Goal: Information Seeking & Learning: Learn about a topic

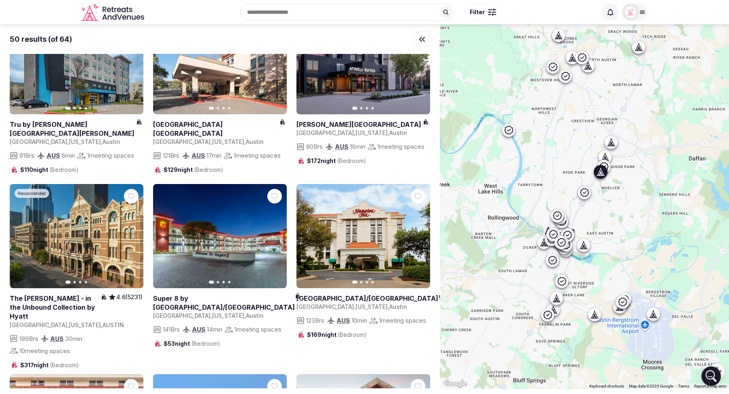
scroll to position [387, 0]
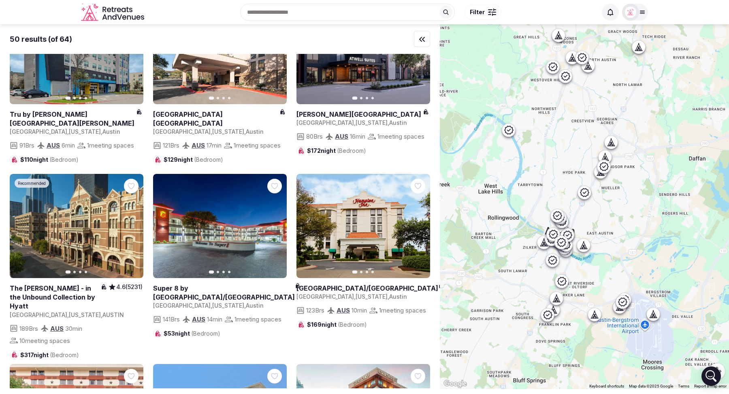
click at [482, 16] on span "Filter" at bounding box center [477, 12] width 15 height 8
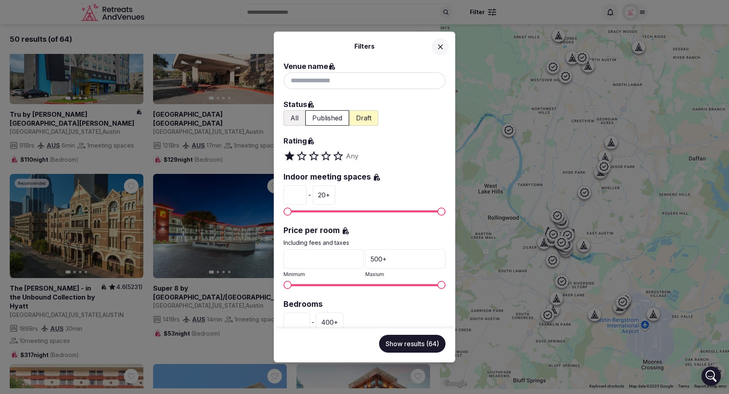
click at [300, 118] on button "All" at bounding box center [295, 117] width 22 height 15
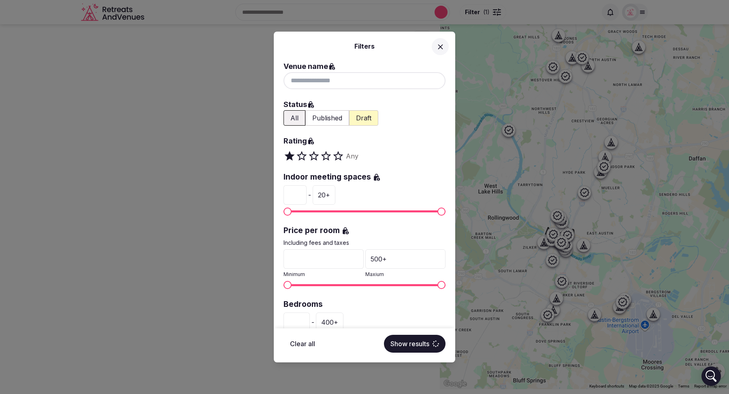
scroll to position [0, 0]
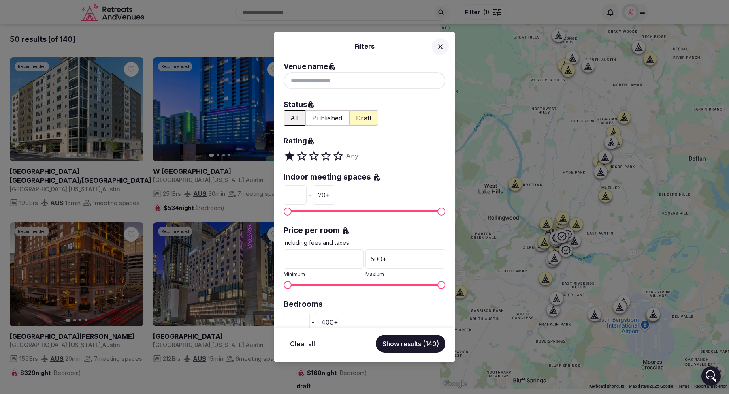
click at [441, 45] on icon at bounding box center [440, 47] width 9 height 9
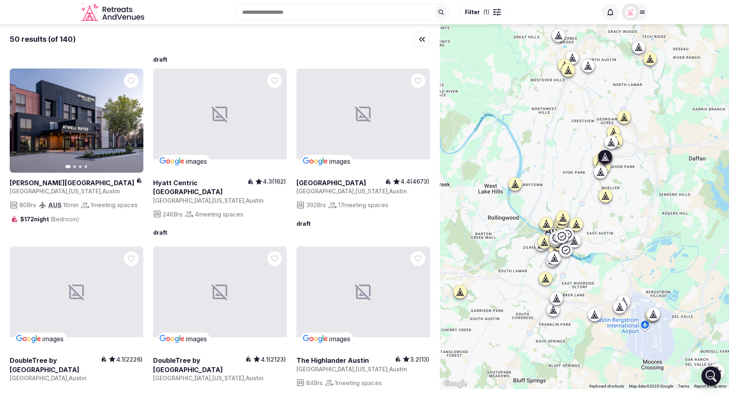
scroll to position [702, 0]
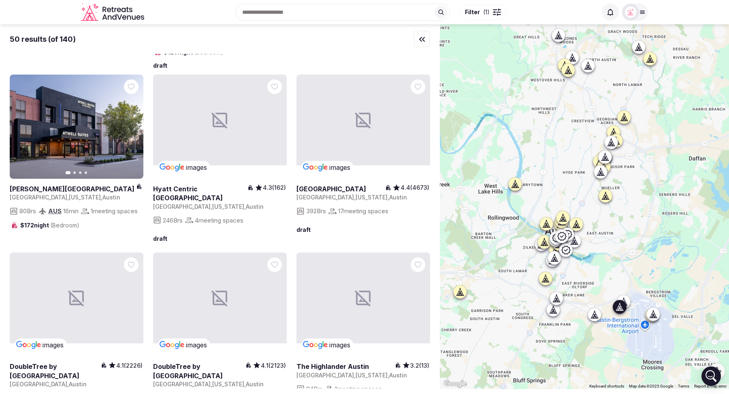
click at [130, 130] on icon "button" at bounding box center [132, 126] width 6 height 6
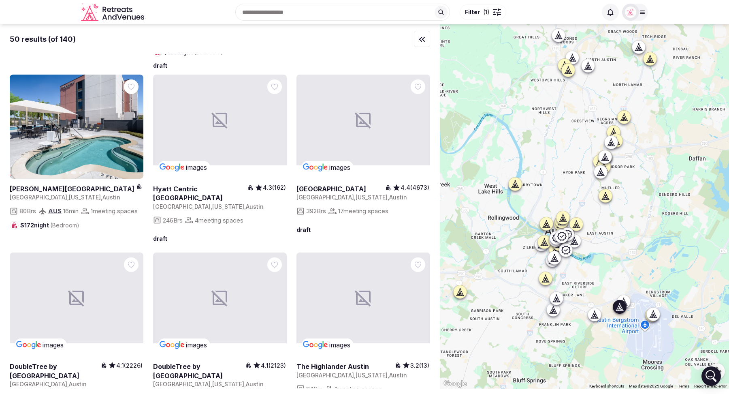
click at [130, 130] on icon "button" at bounding box center [132, 126] width 6 height 6
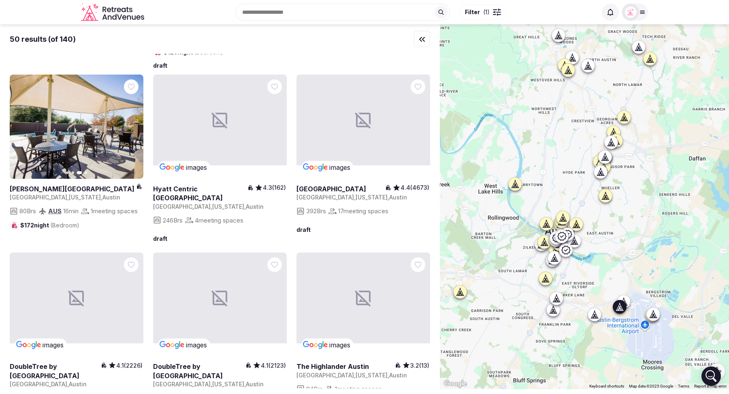
click at [130, 130] on icon "button" at bounding box center [132, 126] width 6 height 6
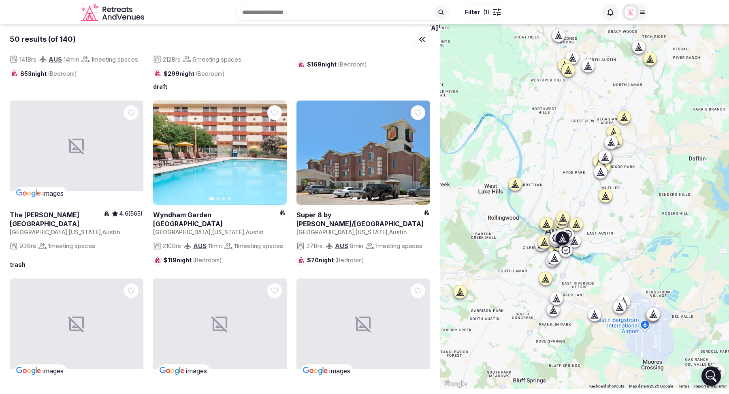
scroll to position [1418, 0]
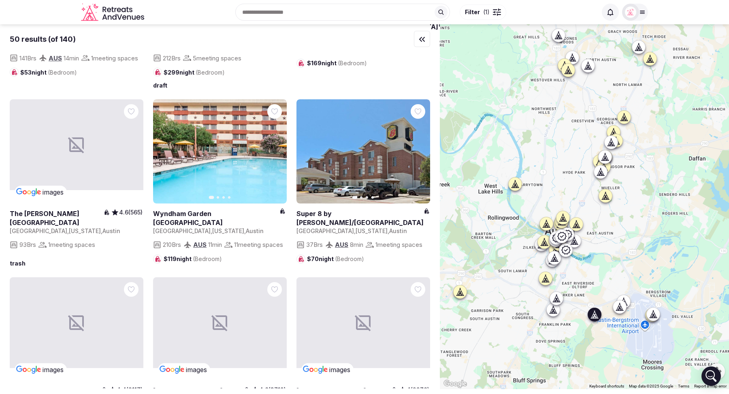
click at [416, 154] on icon "button" at bounding box center [419, 151] width 6 height 6
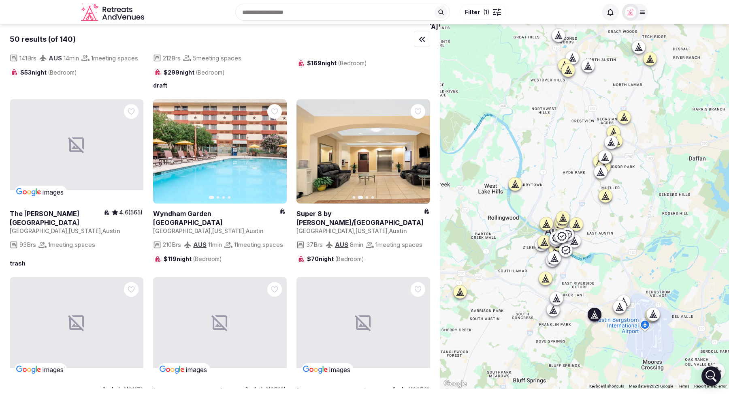
click at [415, 158] on button "Next slide" at bounding box center [418, 151] width 13 height 13
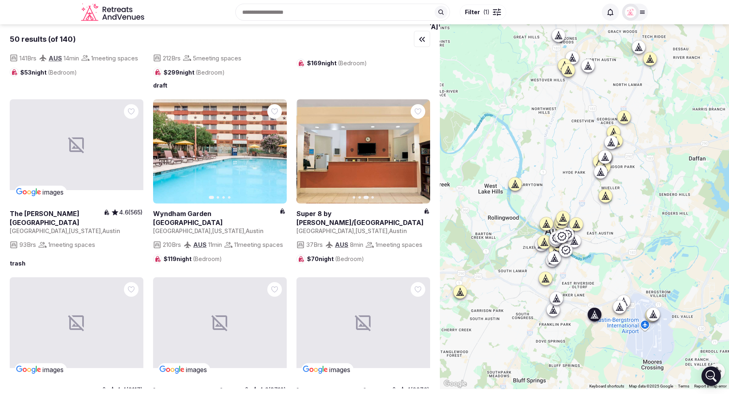
click at [415, 158] on button "Next slide" at bounding box center [418, 151] width 13 height 13
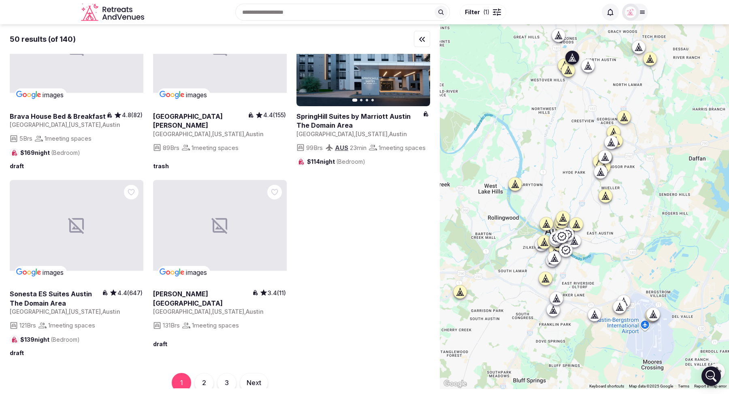
scroll to position [2833, 0]
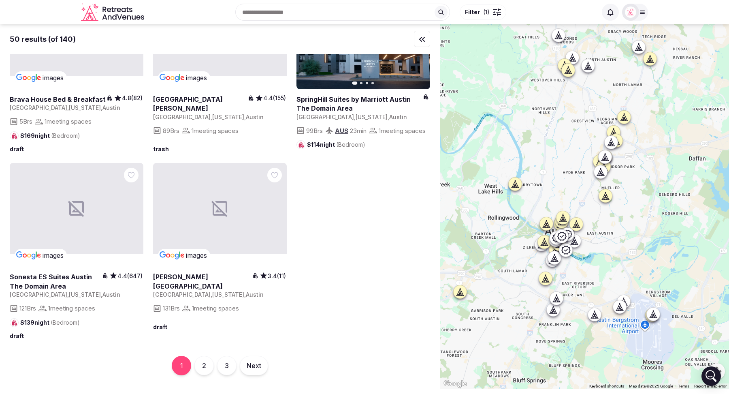
click at [204, 363] on button "2" at bounding box center [203, 365] width 19 height 19
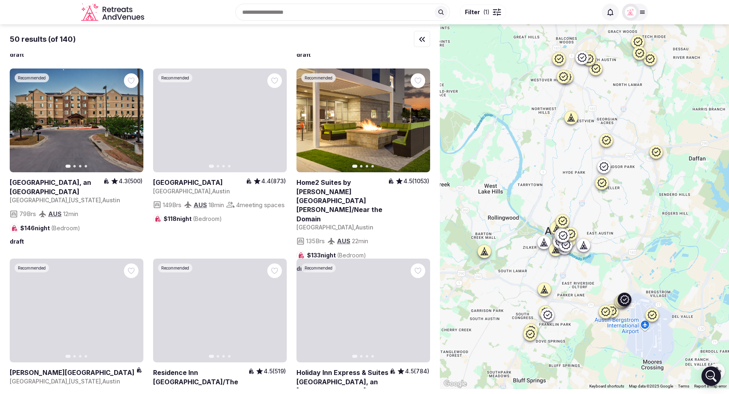
scroll to position [1855, 0]
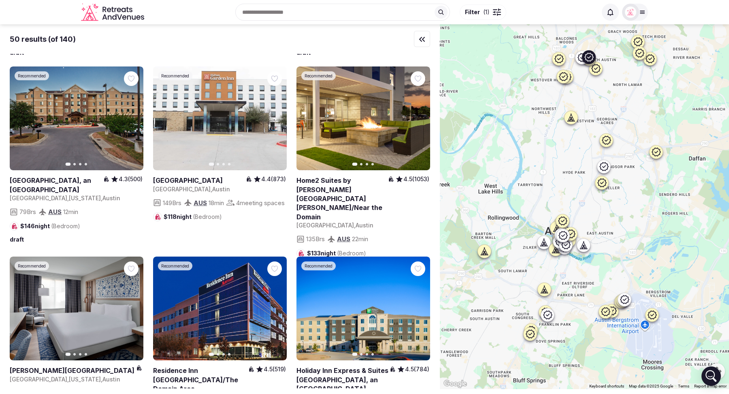
click at [420, 122] on icon "button" at bounding box center [419, 118] width 6 height 6
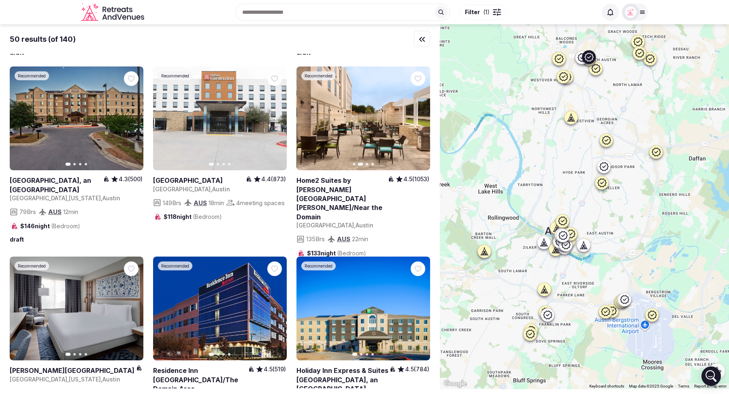
click at [420, 122] on icon "button" at bounding box center [419, 118] width 6 height 6
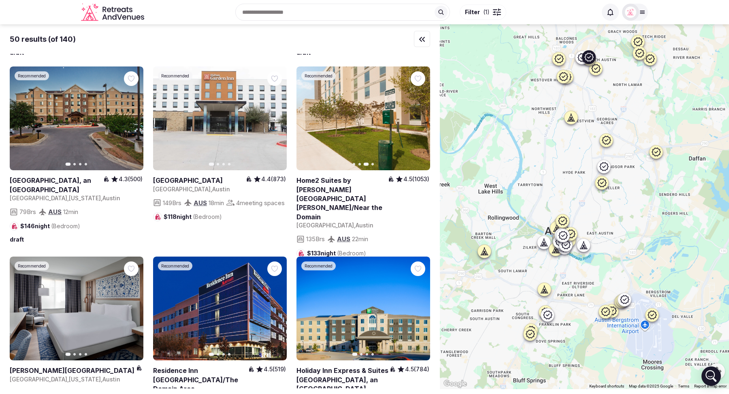
click at [420, 122] on icon "button" at bounding box center [419, 118] width 6 height 6
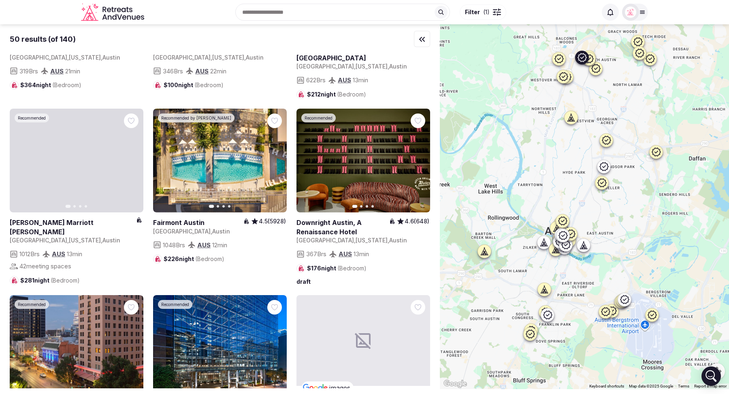
scroll to position [2844, 0]
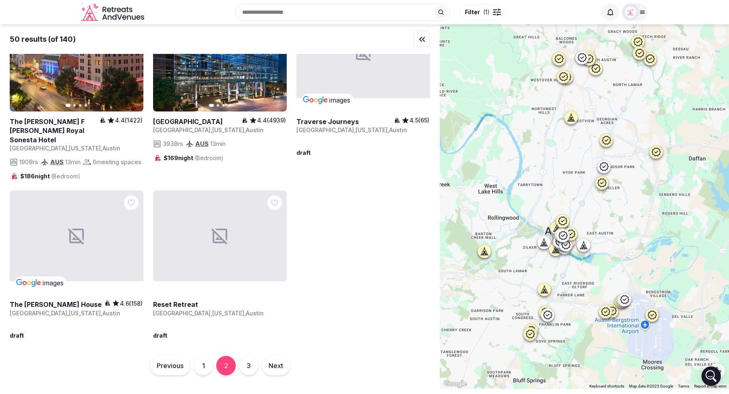
click at [248, 367] on button "3" at bounding box center [248, 365] width 19 height 19
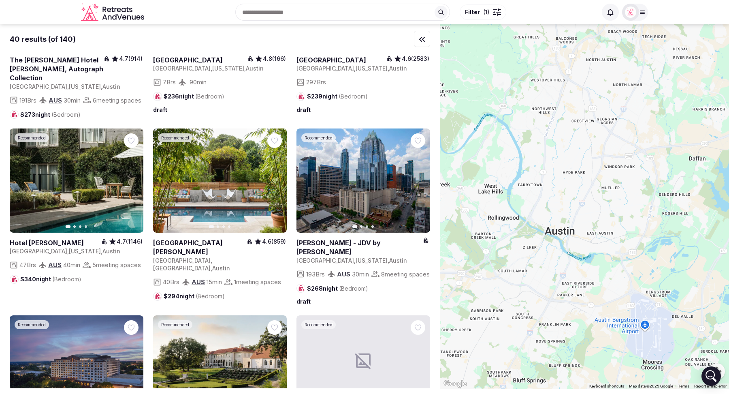
scroll to position [0, 0]
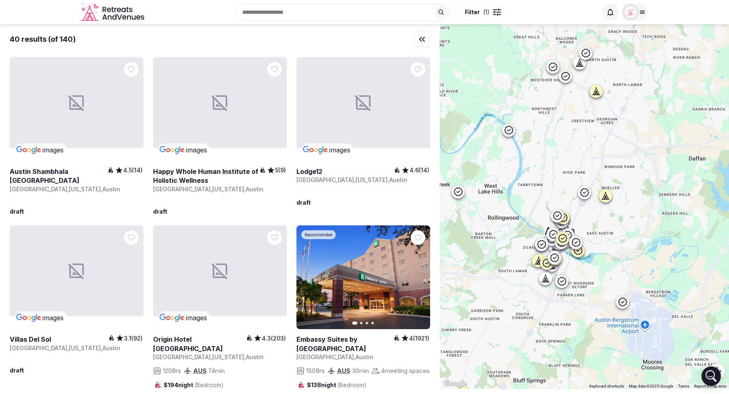
click at [419, 37] on icon "button" at bounding box center [422, 39] width 10 height 10
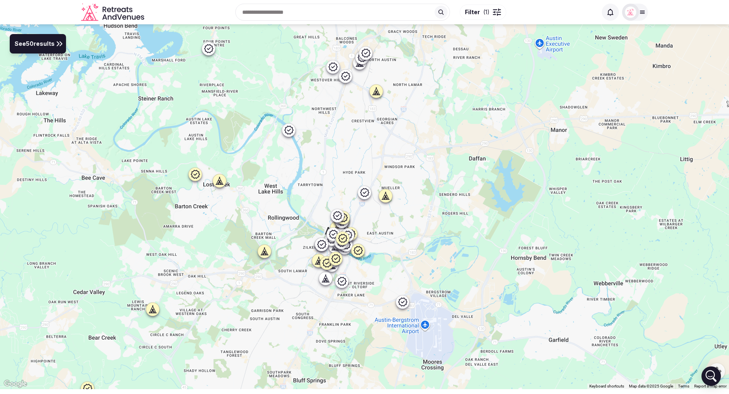
click at [38, 45] on span "See 50 results" at bounding box center [35, 44] width 40 height 9
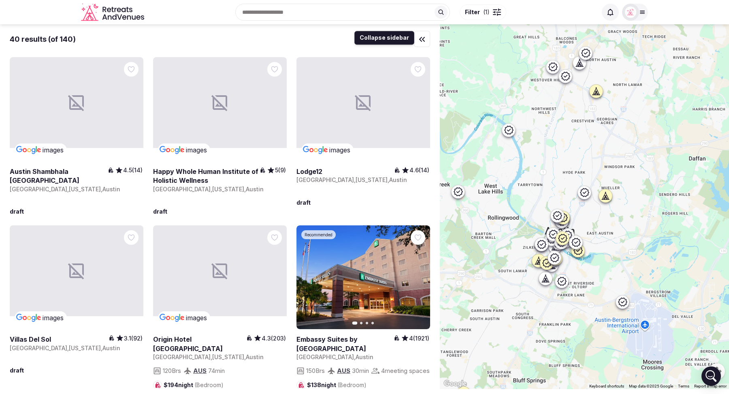
click at [420, 38] on icon "button" at bounding box center [422, 39] width 5 height 4
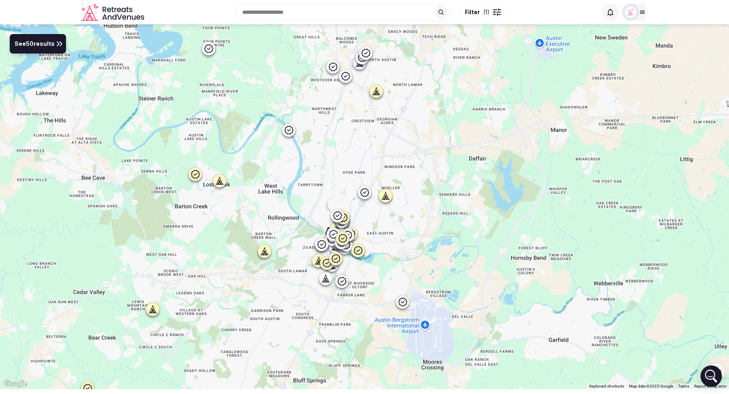
click at [710, 379] on icon "Open Intercom Messenger" at bounding box center [711, 375] width 19 height 19
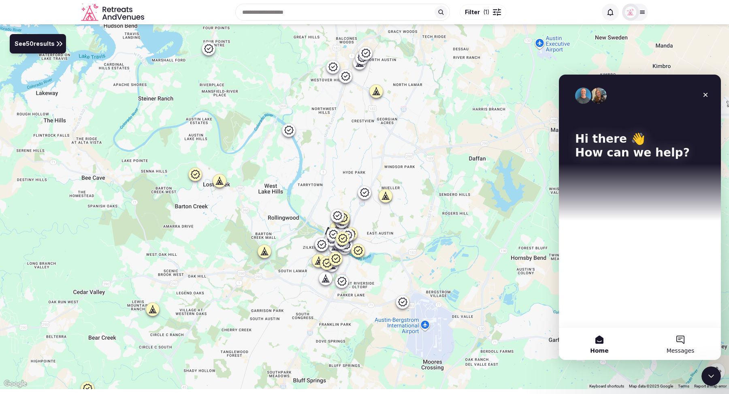
click at [678, 340] on button "Messages" at bounding box center [680, 343] width 81 height 32
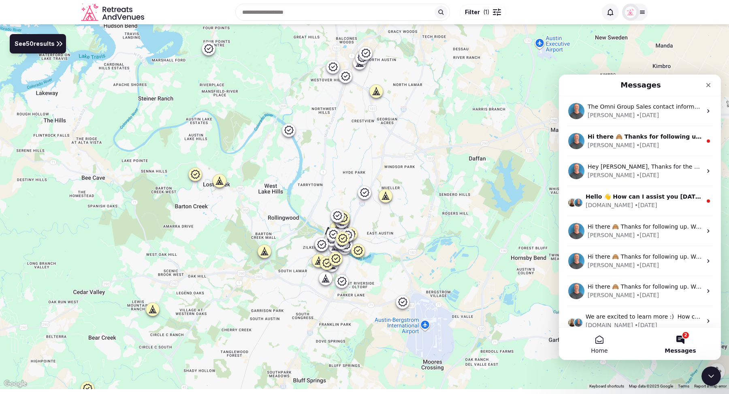
click at [601, 341] on button "Home" at bounding box center [599, 343] width 81 height 32
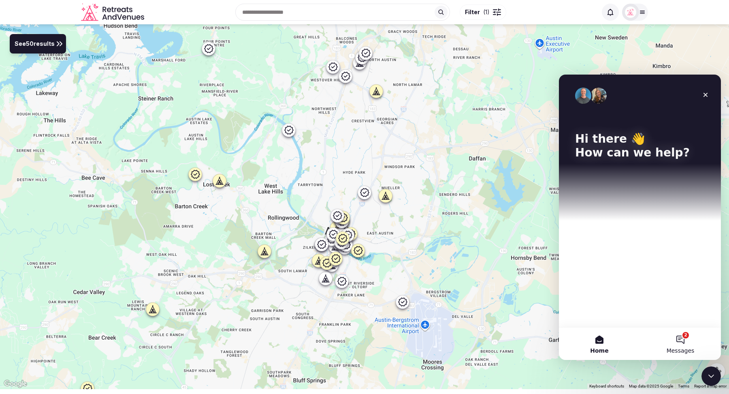
click at [680, 339] on button "2 Messages" at bounding box center [680, 343] width 81 height 32
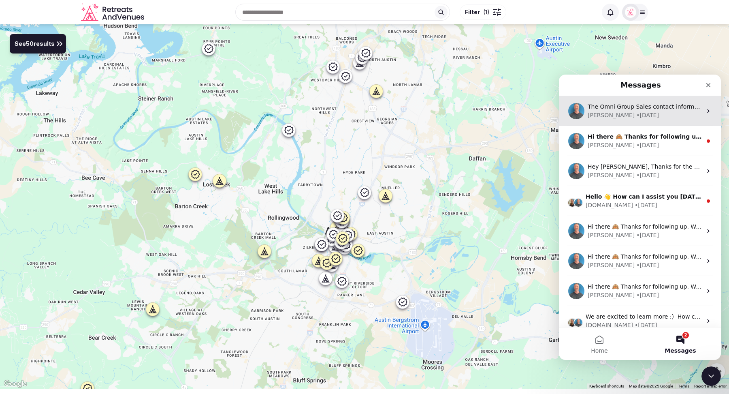
click at [691, 112] on div "Matt • 1w ago" at bounding box center [645, 115] width 114 height 9
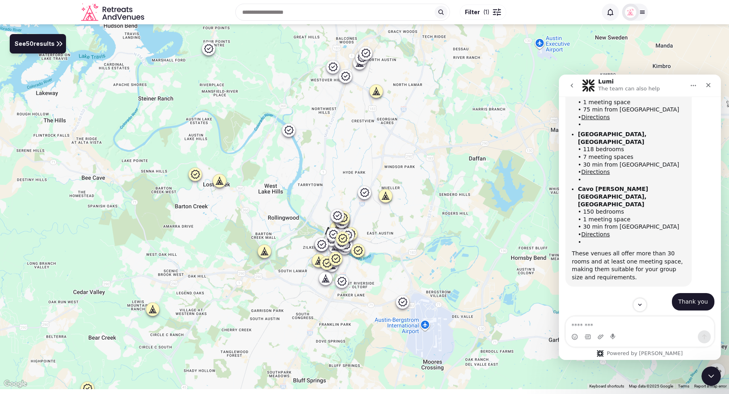
scroll to position [309, 0]
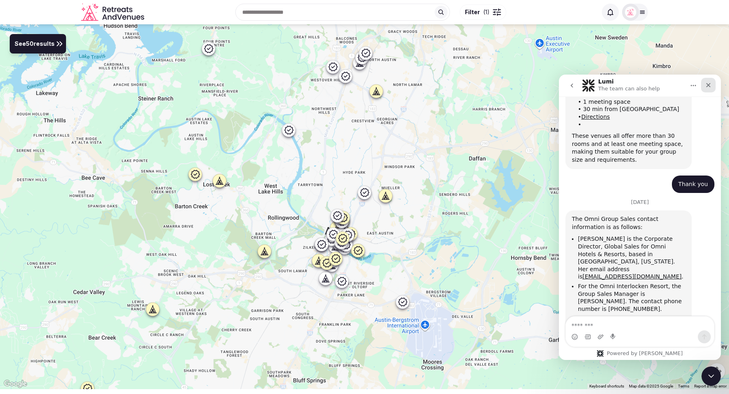
click at [708, 87] on icon "Close" at bounding box center [708, 85] width 6 height 6
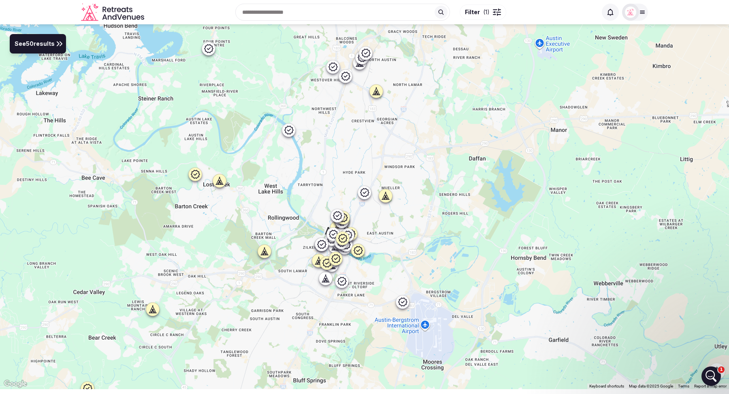
click at [44, 49] on button "See 50 results" at bounding box center [38, 43] width 56 height 19
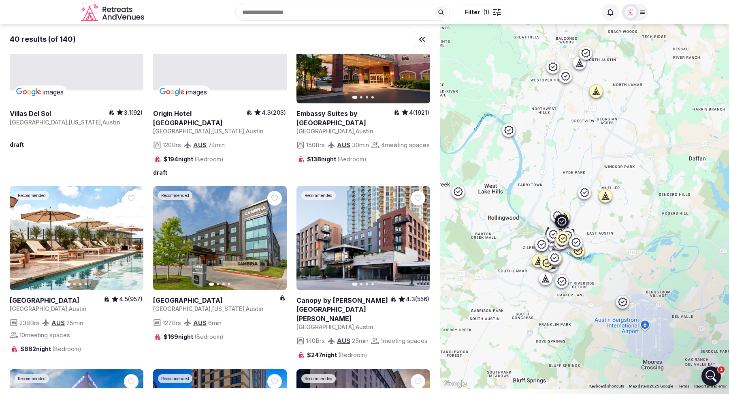
scroll to position [0, 0]
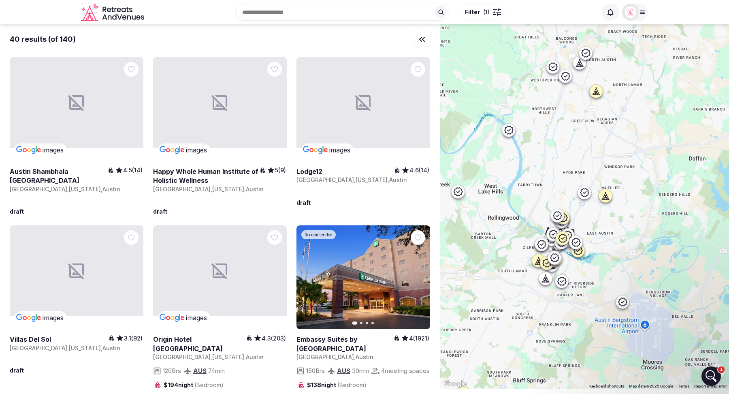
click at [490, 16] on button "Filter ( 1 )" at bounding box center [483, 11] width 47 height 15
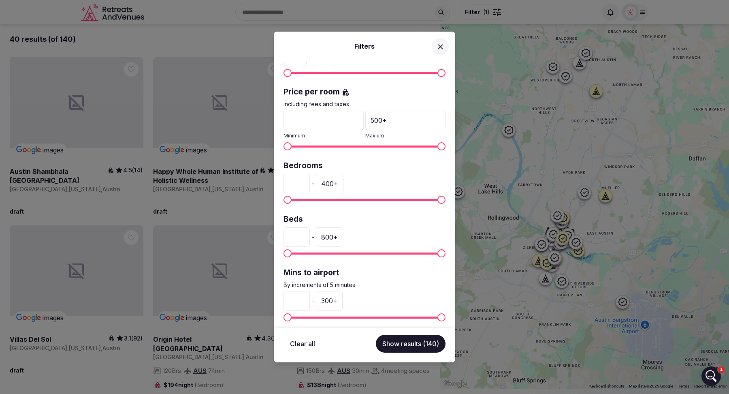
scroll to position [142, 0]
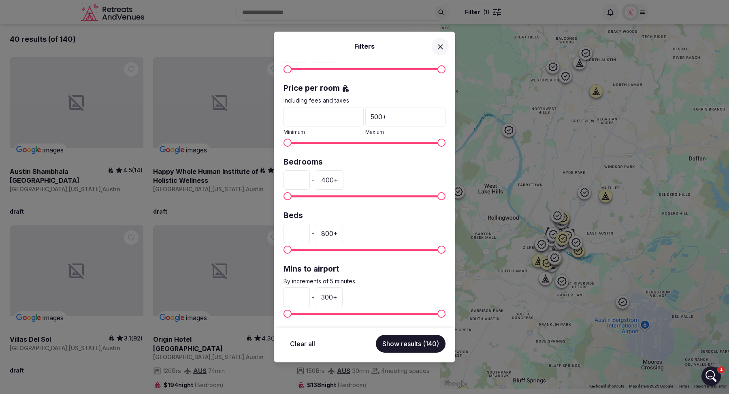
click at [441, 46] on icon at bounding box center [440, 46] width 5 height 5
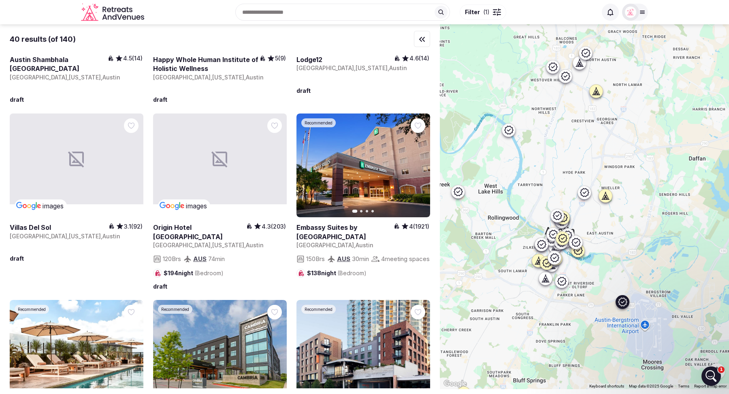
scroll to position [0, 0]
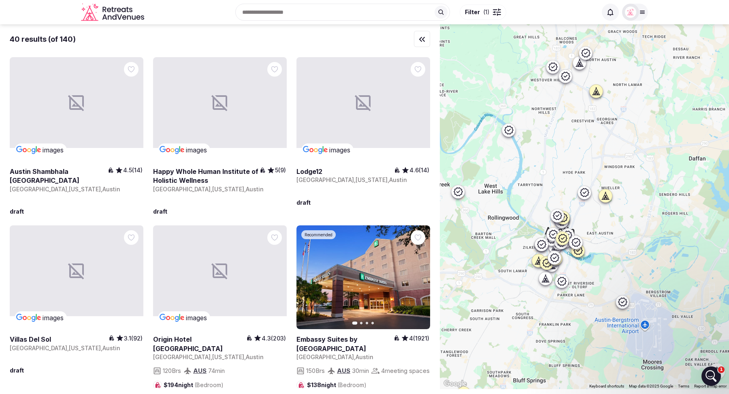
click at [120, 6] on icon "Retreats and Venues company logo" at bounding box center [113, 12] width 65 height 18
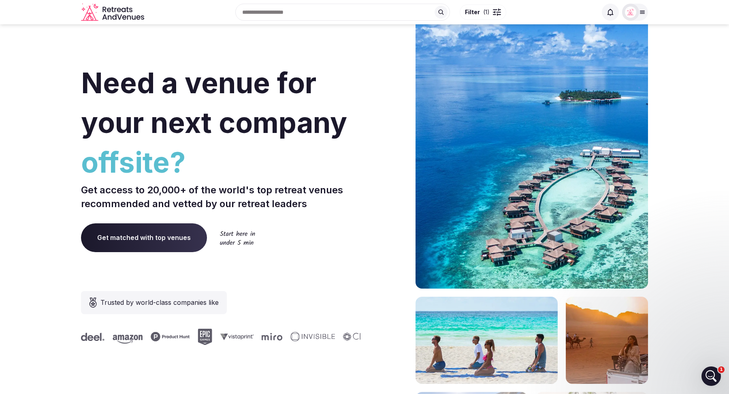
click at [489, 16] on button "Filter ( 1 )" at bounding box center [483, 11] width 47 height 15
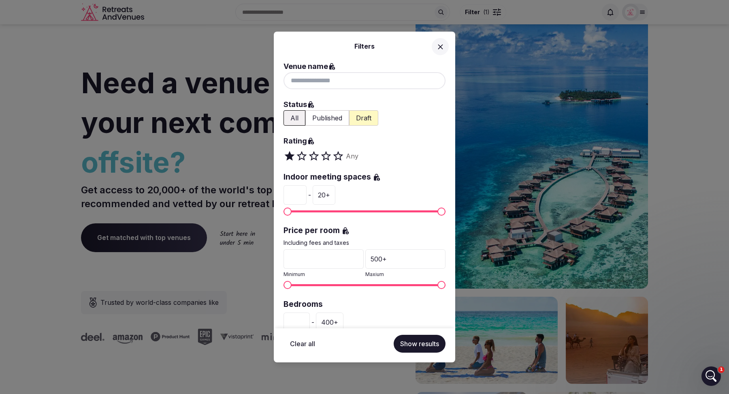
click at [338, 153] on span at bounding box center [341, 156] width 6 height 12
click at [423, 347] on button "Show results" at bounding box center [420, 344] width 52 height 18
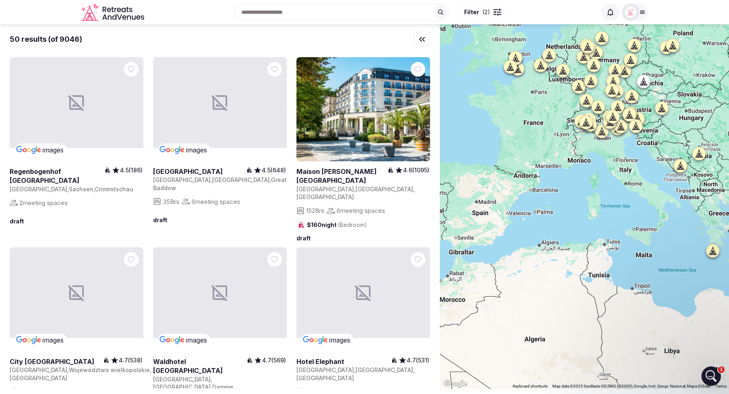
click at [491, 10] on button "Filter ( 2 )" at bounding box center [483, 11] width 48 height 15
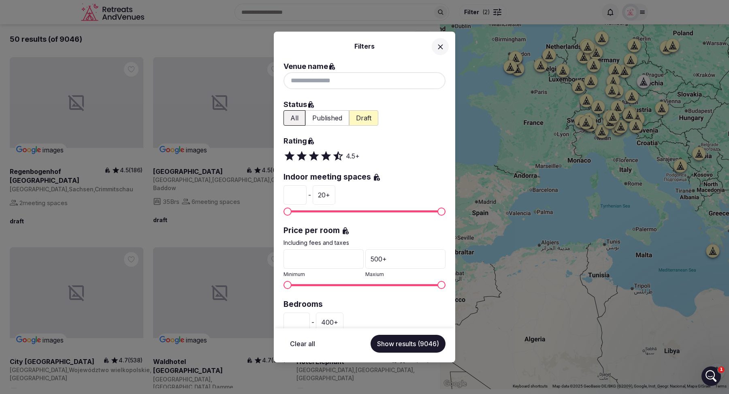
click at [330, 115] on button "Published" at bounding box center [327, 117] width 44 height 15
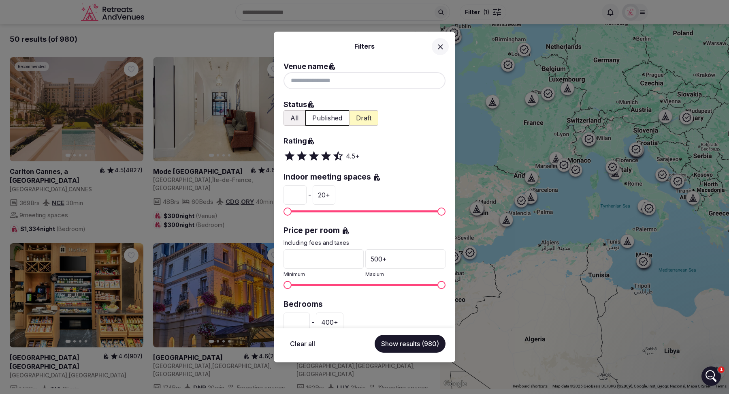
click at [438, 49] on icon at bounding box center [440, 47] width 9 height 9
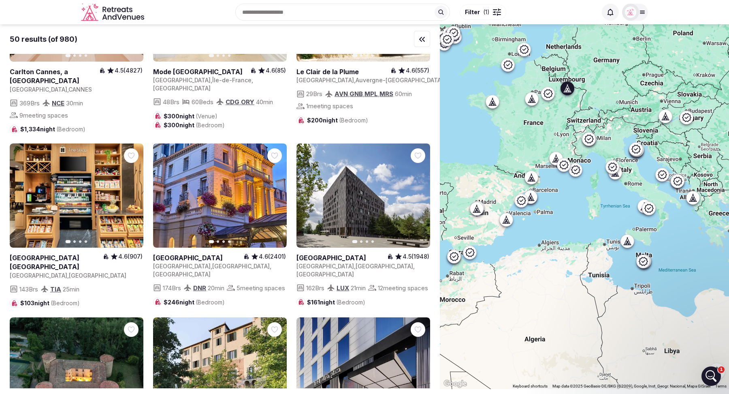
scroll to position [100, 0]
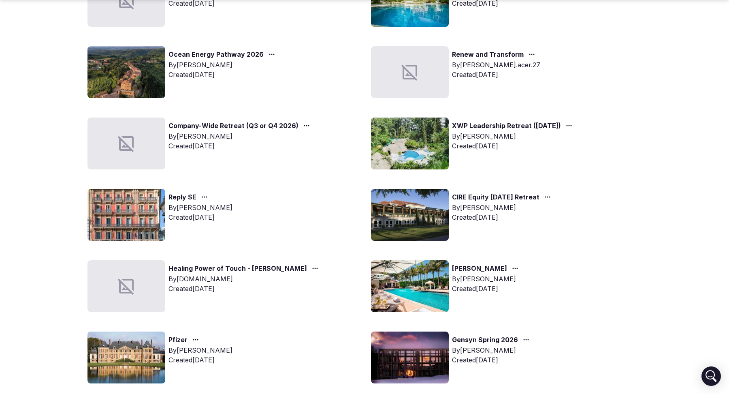
scroll to position [207, 0]
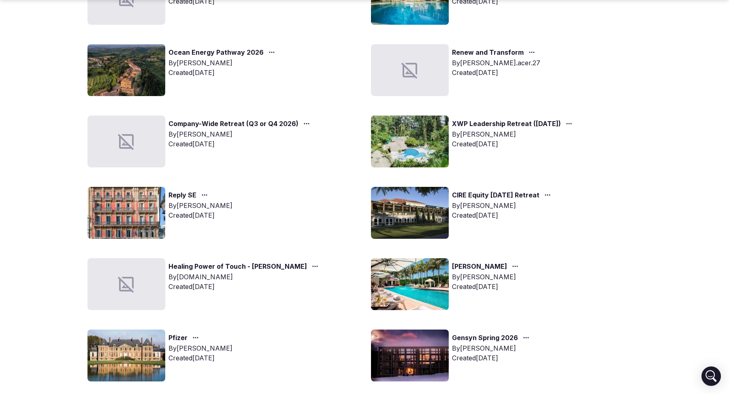
click at [482, 195] on link "CIRE Equity February 2026 Retreat" at bounding box center [495, 195] width 87 height 11
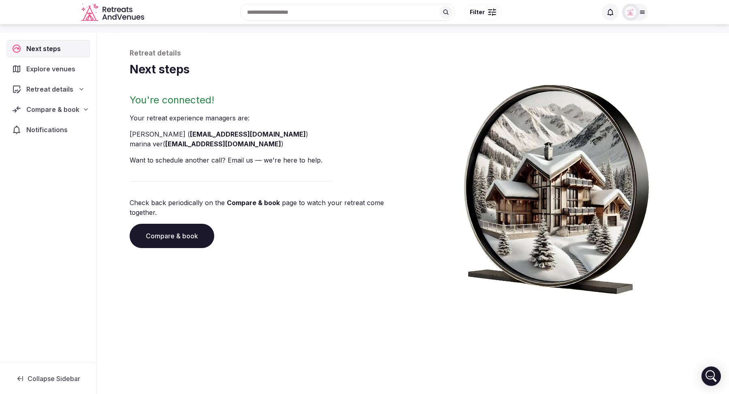
scroll to position [28, 0]
click at [173, 228] on link "Compare & book" at bounding box center [172, 236] width 85 height 24
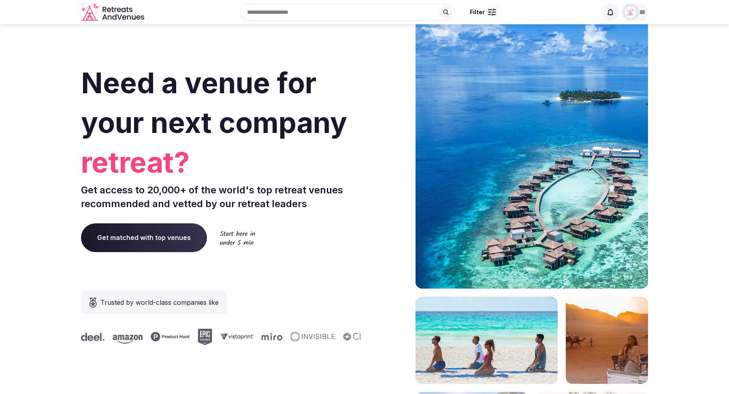
click at [635, 13] on img at bounding box center [630, 11] width 11 height 11
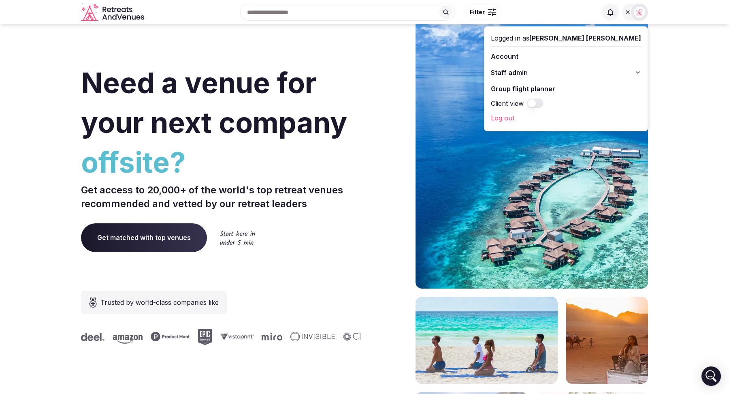
click at [144, 239] on span "Get matched with top venues" at bounding box center [144, 237] width 126 height 28
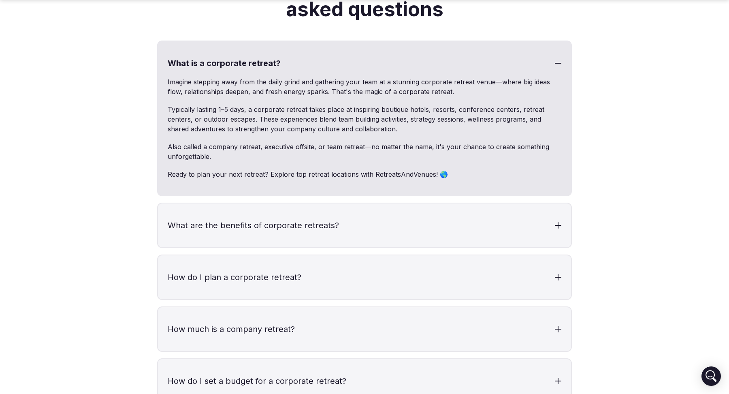
scroll to position [3335, 0]
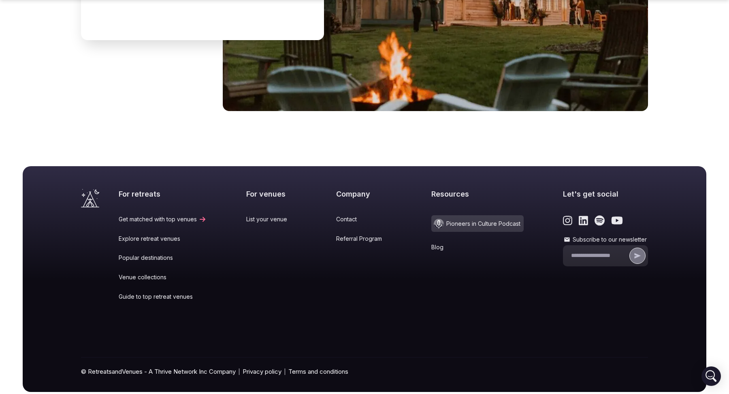
click at [344, 215] on link "Contact" at bounding box center [363, 219] width 55 height 8
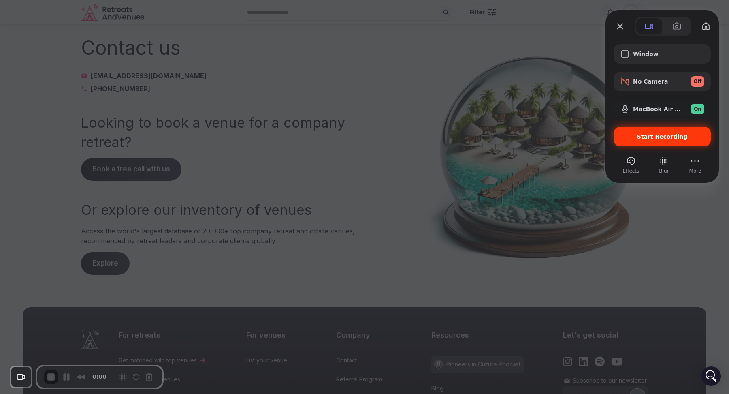
click at [660, 142] on div "Start Recording" at bounding box center [662, 136] width 97 height 19
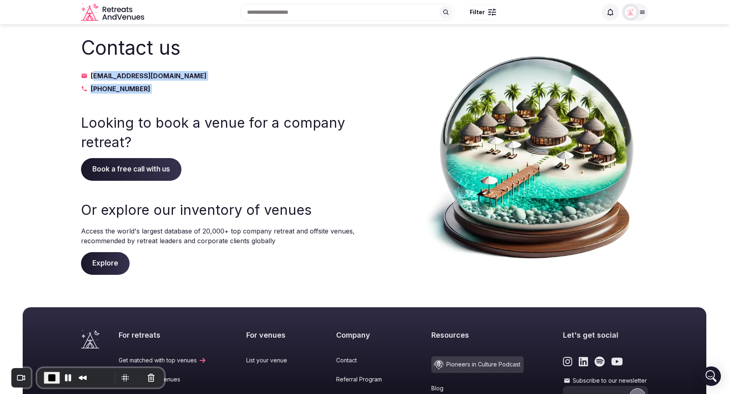
drag, startPoint x: 118, startPoint y: 109, endPoint x: 82, endPoint y: 74, distance: 50.1
click at [82, 74] on div "Contact us [EMAIL_ADDRESS][DOMAIN_NAME] [PHONE_NUMBER] Looking to book a venue …" at bounding box center [218, 154] width 275 height 241
click at [166, 102] on div "Contact us [EMAIL_ADDRESS][DOMAIN_NAME] [PHONE_NUMBER] Looking to book a venue …" at bounding box center [218, 154] width 275 height 241
click at [51, 377] on span "End Recording" at bounding box center [52, 378] width 10 height 10
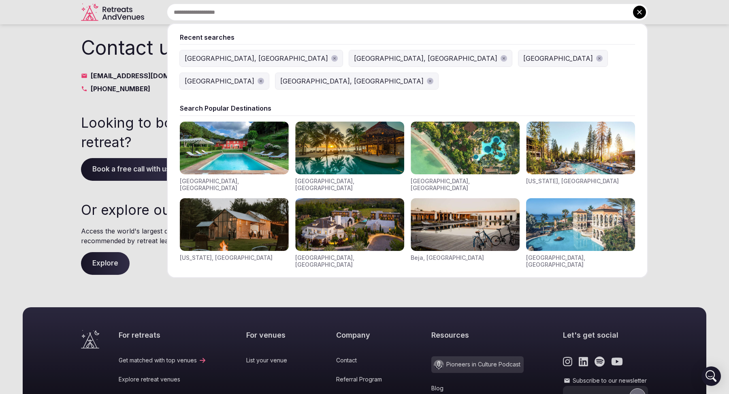
click at [333, 18] on input "text" at bounding box center [407, 12] width 481 height 17
click at [638, 11] on icon at bounding box center [639, 12] width 5 height 5
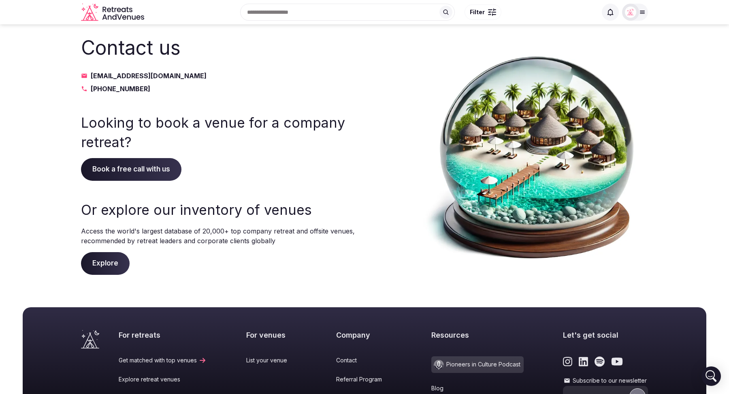
click at [285, 13] on input "text" at bounding box center [347, 12] width 215 height 17
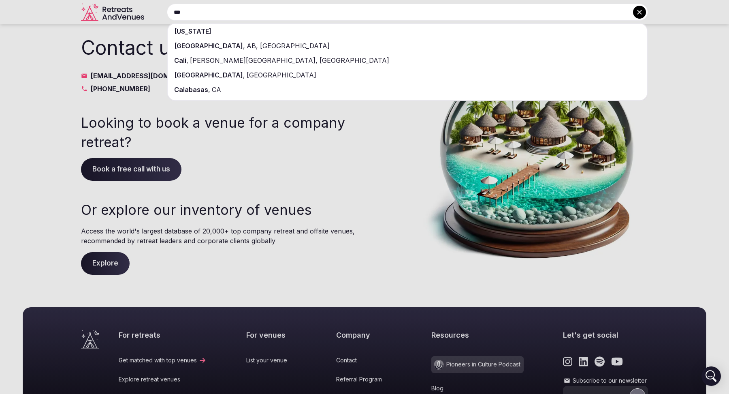
type input "***"
click at [274, 28] on div "[US_STATE]" at bounding box center [408, 31] width 480 height 15
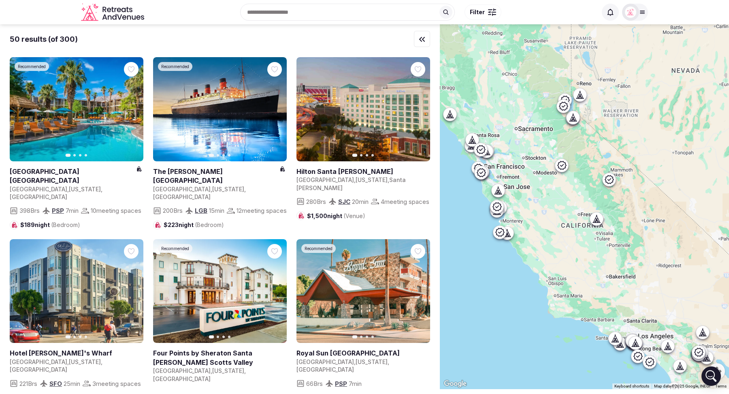
click at [487, 17] on button "Filter" at bounding box center [483, 11] width 37 height 15
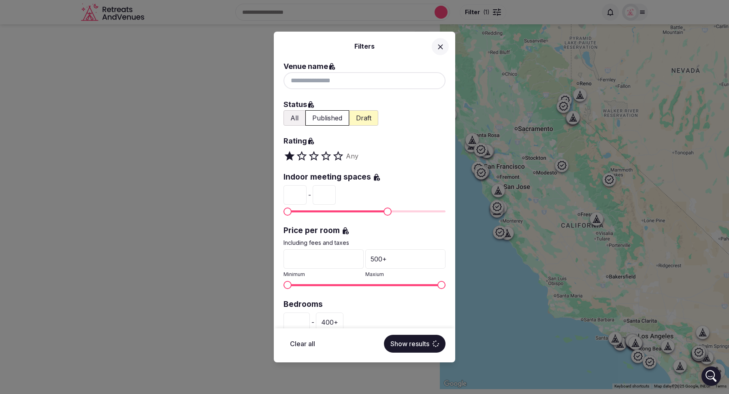
click at [386, 211] on span "Maximum" at bounding box center [388, 211] width 8 height 8
type input "*"
click at [307, 212] on span "Minimum" at bounding box center [303, 211] width 8 height 8
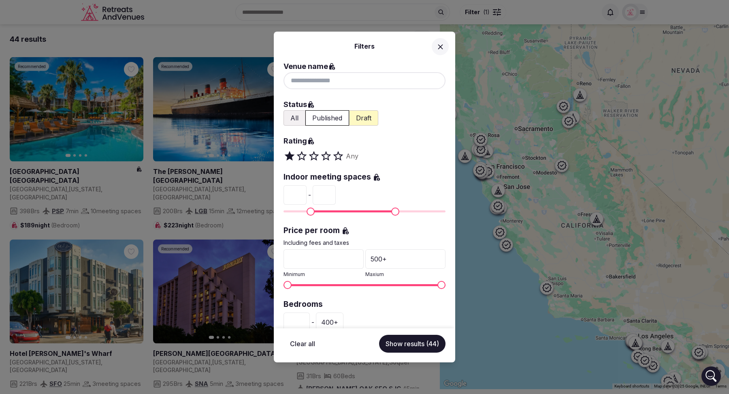
type input "**"
click at [438, 212] on span "Maximum" at bounding box center [434, 211] width 8 height 8
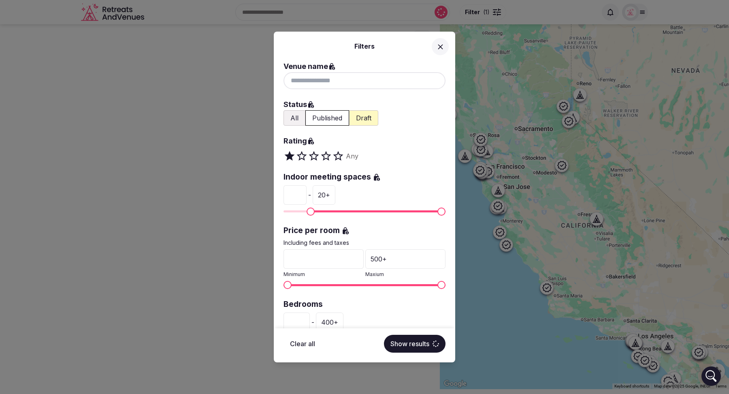
click at [446, 211] on span "Maximum" at bounding box center [441, 211] width 8 height 8
type input "*"
click at [322, 210] on span "Minimum" at bounding box center [326, 211] width 8 height 8
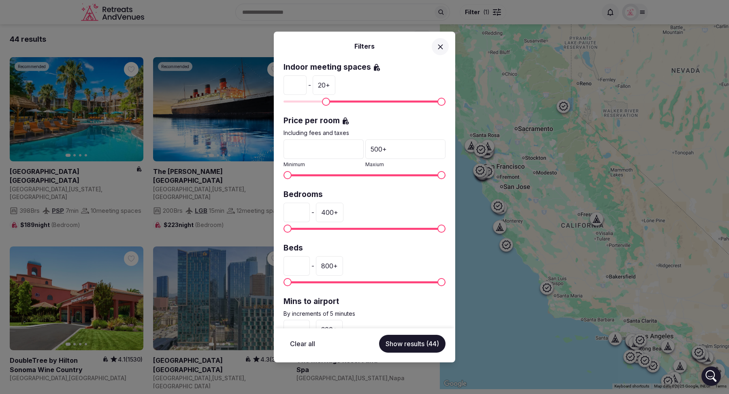
scroll to position [122, 0]
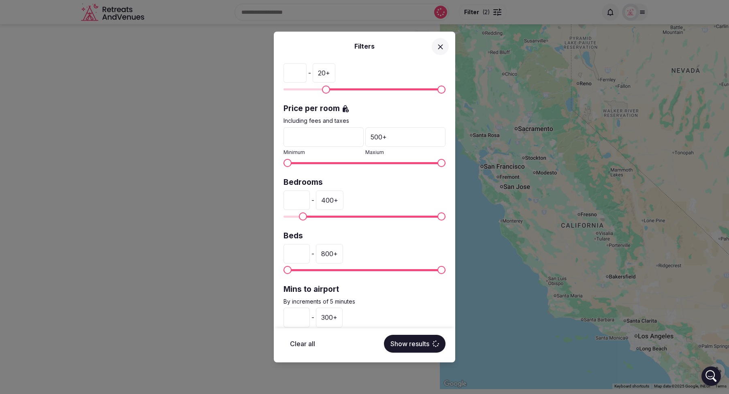
type input "**"
click at [299, 216] on span "Minimum" at bounding box center [302, 216] width 8 height 8
type input "***"
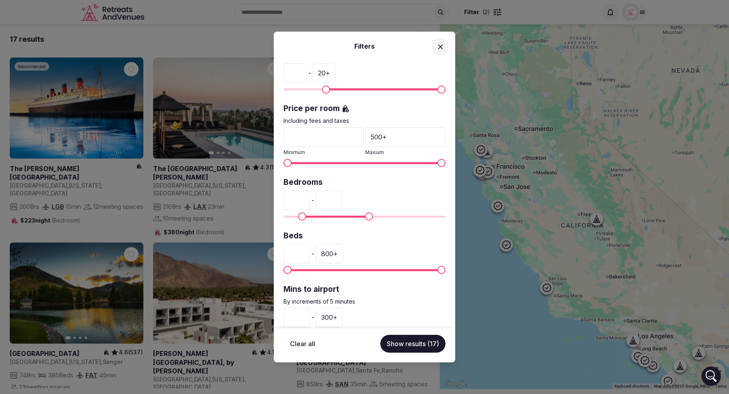
click at [369, 215] on span "Maximum" at bounding box center [369, 216] width 8 height 8
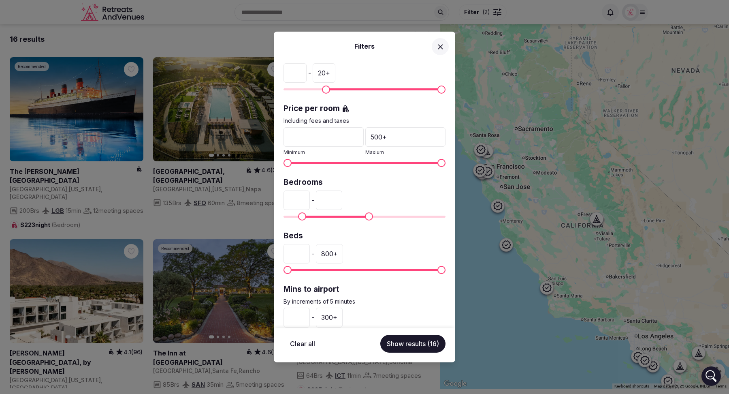
scroll to position [142, 0]
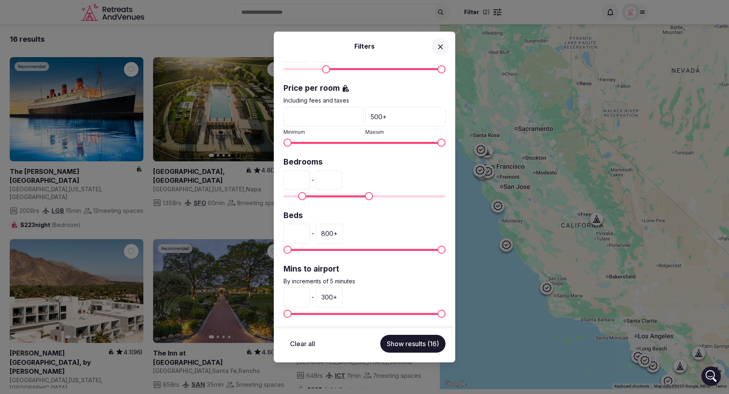
click at [407, 344] on button "Show results (16)" at bounding box center [412, 344] width 65 height 18
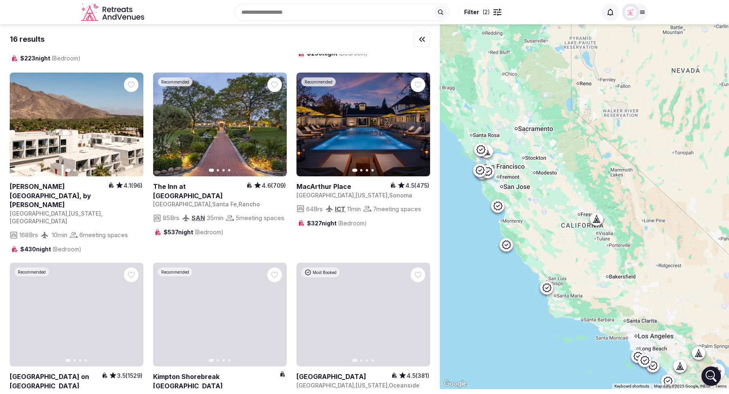
scroll to position [0, 0]
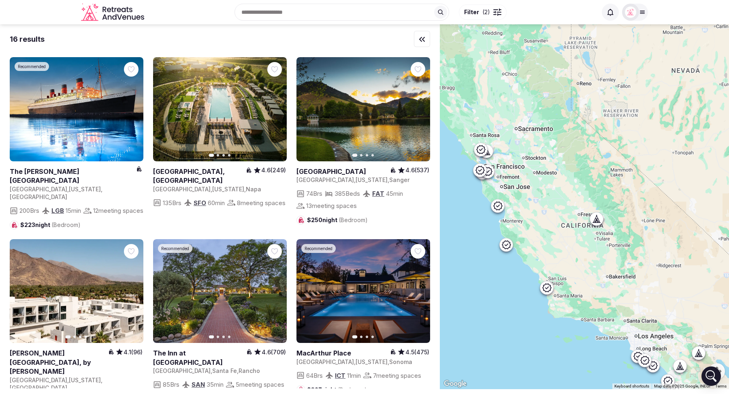
click at [489, 13] on span "( 2 )" at bounding box center [486, 12] width 8 height 8
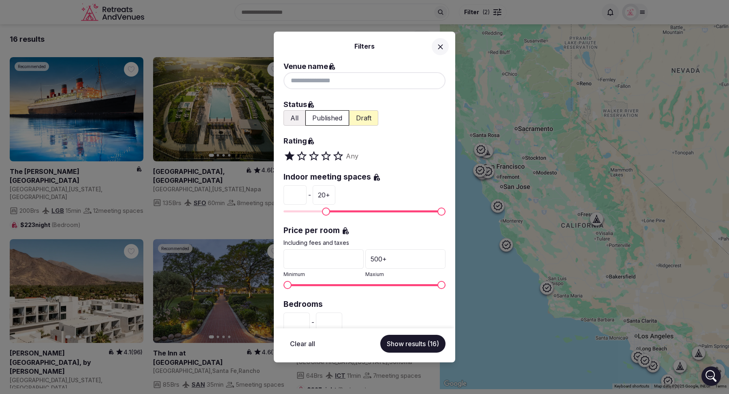
click at [293, 121] on button "All" at bounding box center [295, 117] width 22 height 15
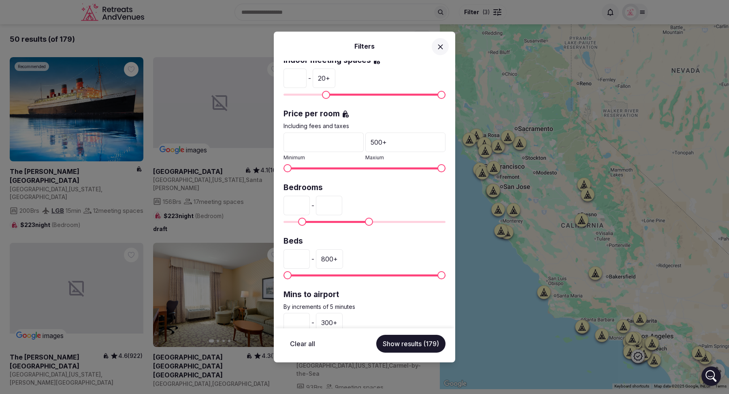
scroll to position [142, 0]
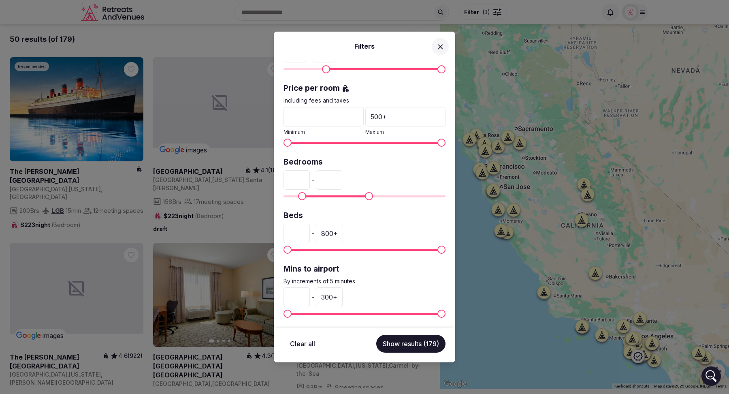
click at [416, 346] on button "Show results (179)" at bounding box center [410, 344] width 69 height 18
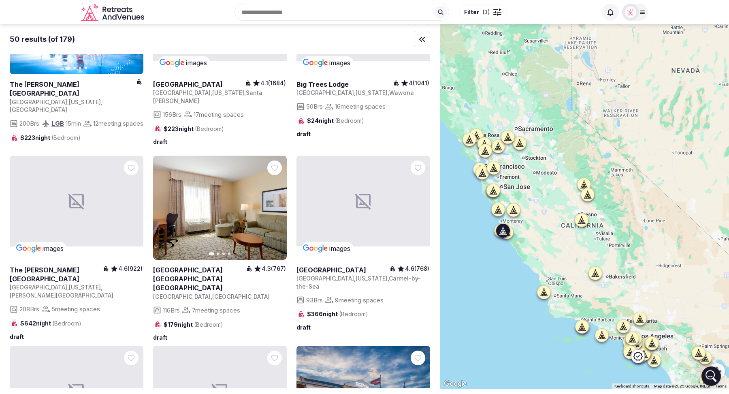
scroll to position [90, 0]
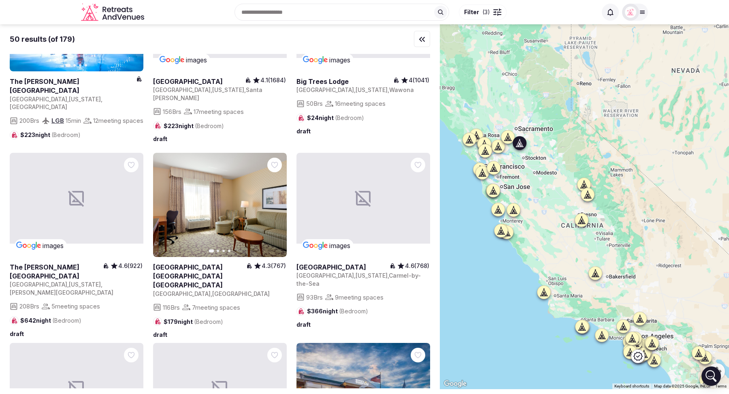
click at [275, 201] on icon "button" at bounding box center [275, 204] width 6 height 6
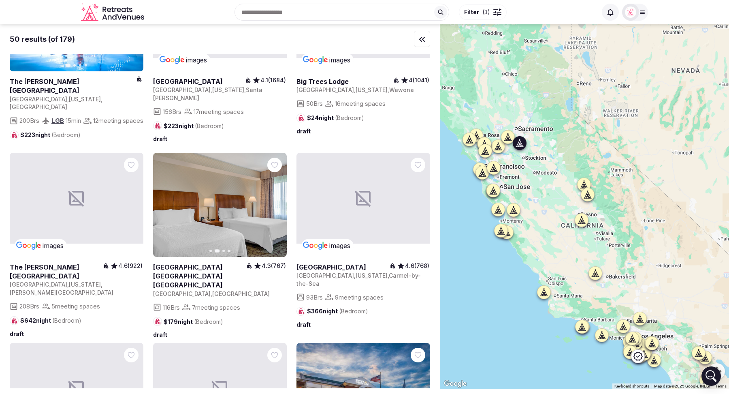
click at [275, 201] on icon "button" at bounding box center [275, 204] width 6 height 6
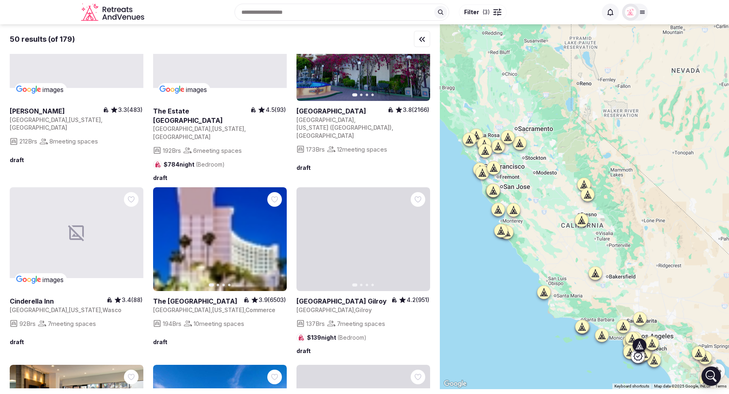
scroll to position [992, 0]
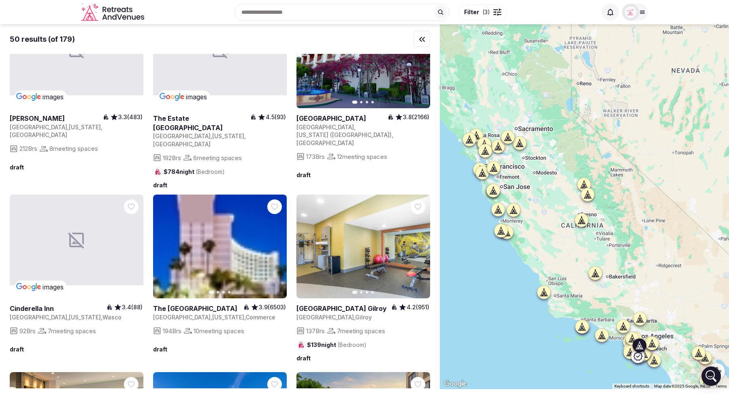
click at [276, 243] on icon "button" at bounding box center [275, 246] width 3 height 6
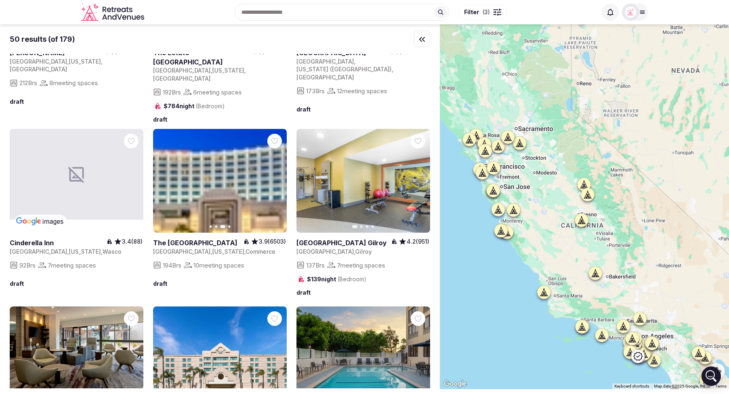
scroll to position [1044, 0]
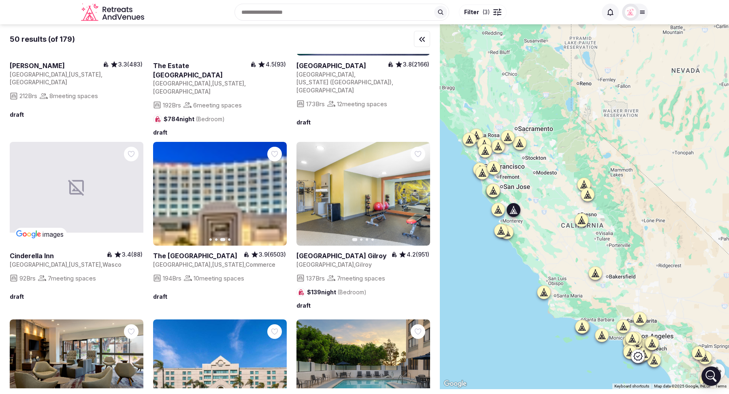
click at [416, 187] on button "Next slide" at bounding box center [418, 193] width 13 height 13
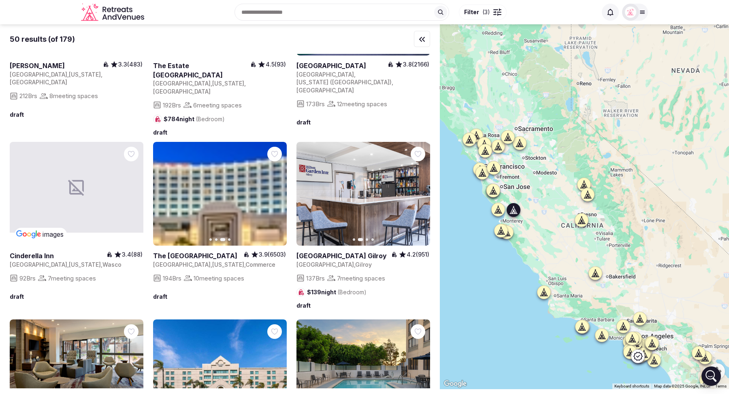
click at [416, 187] on button "Next slide" at bounding box center [418, 193] width 13 height 13
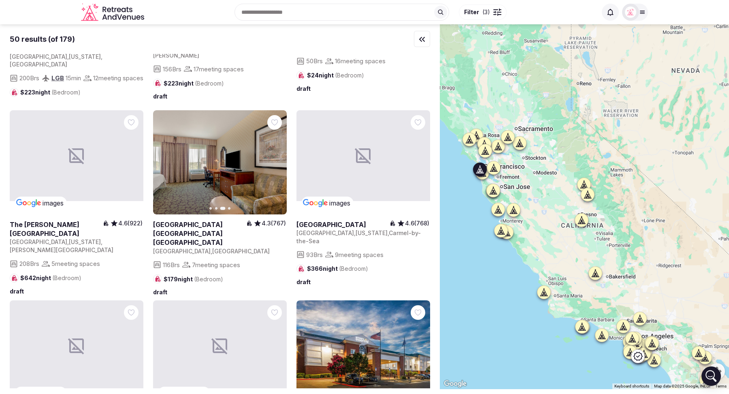
scroll to position [0, 0]
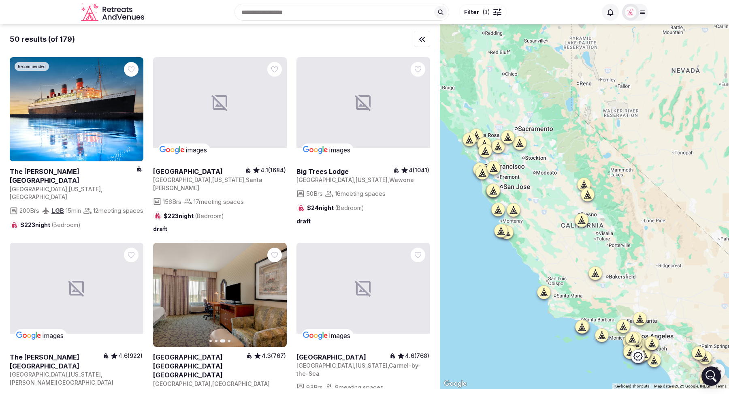
click at [485, 15] on span "( 3 )" at bounding box center [486, 12] width 8 height 8
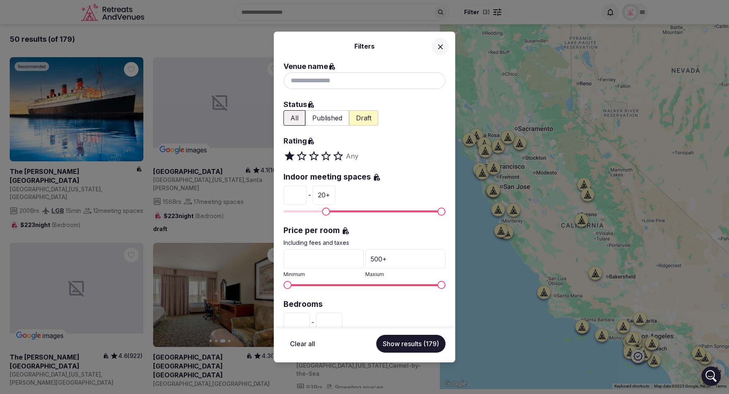
click at [440, 50] on icon at bounding box center [440, 47] width 9 height 9
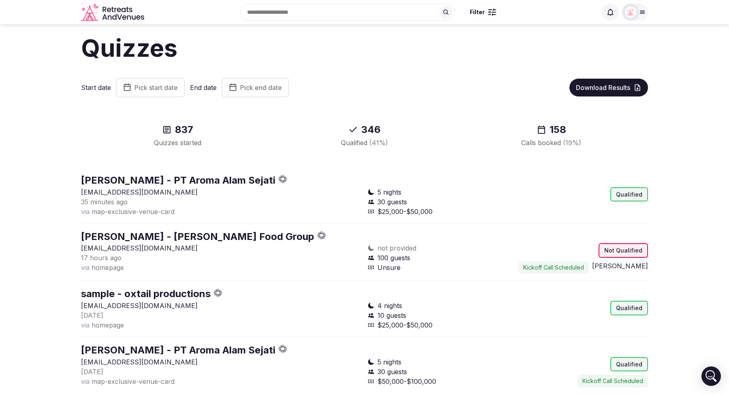
click at [489, 14] on div at bounding box center [489, 14] width 3 height 1
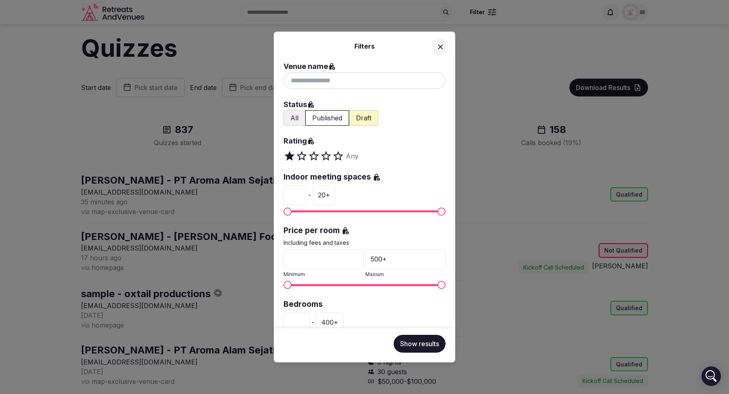
click at [241, 15] on div "Filters Venue name Status All Published Draft Rating Any Indoor meeting spaces …" at bounding box center [364, 197] width 729 height 394
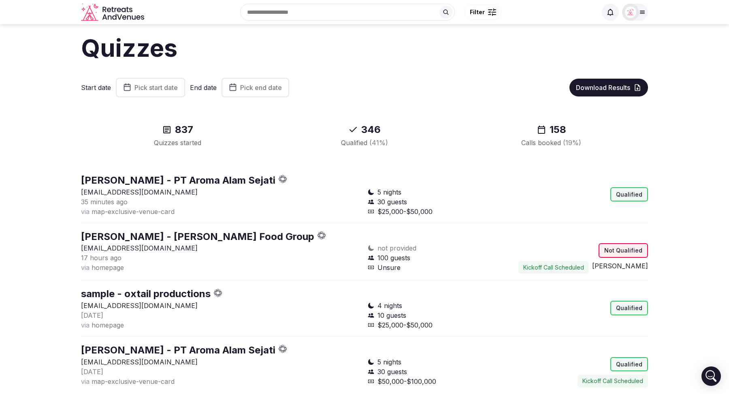
click at [492, 17] on button "Filter" at bounding box center [483, 11] width 37 height 15
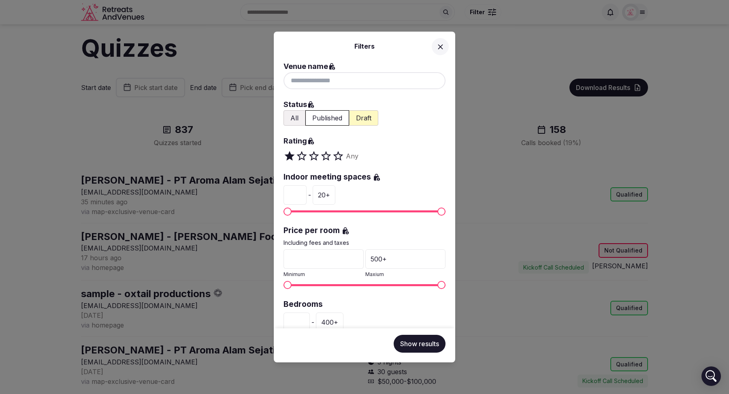
click at [440, 47] on icon at bounding box center [440, 46] width 5 height 5
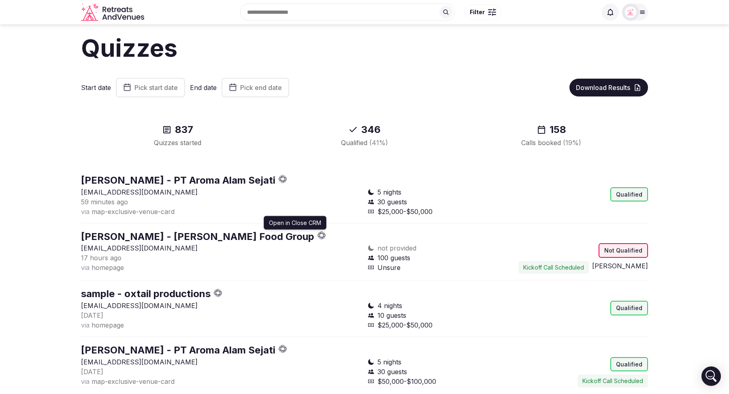
click at [324, 234] on icon "button" at bounding box center [325, 234] width 2 height 3
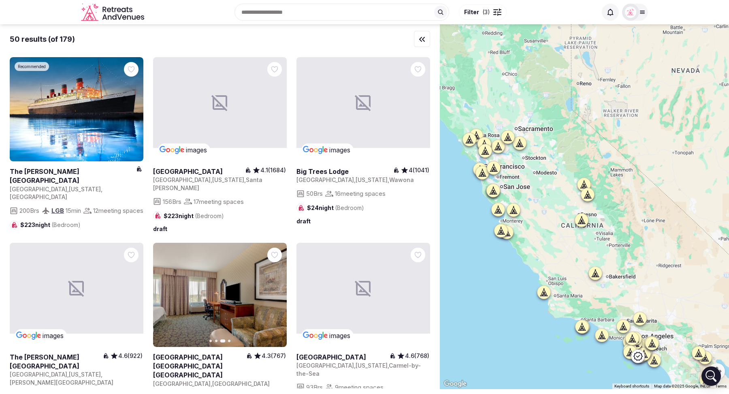
click at [488, 12] on span "( 3 )" at bounding box center [486, 12] width 8 height 8
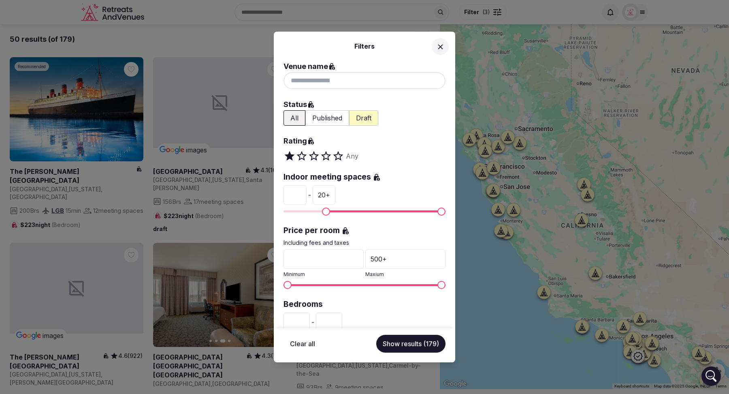
click at [295, 119] on button "All" at bounding box center [295, 117] width 22 height 15
click at [324, 118] on button "Published" at bounding box center [327, 117] width 44 height 15
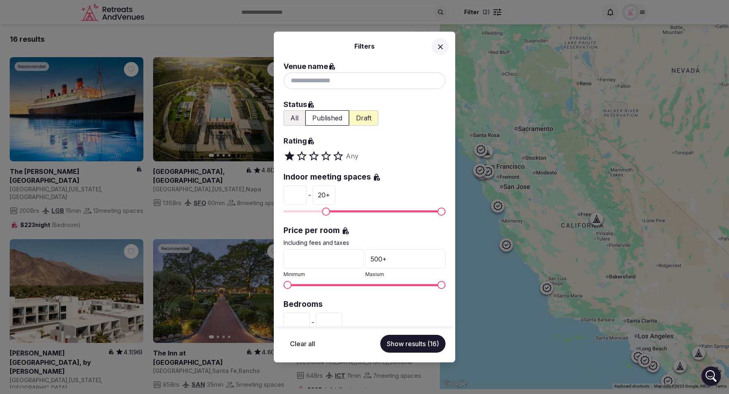
click at [250, 42] on div "Filters Venue name Status All Published Draft Rating Any Indoor meeting spaces …" at bounding box center [364, 197] width 729 height 394
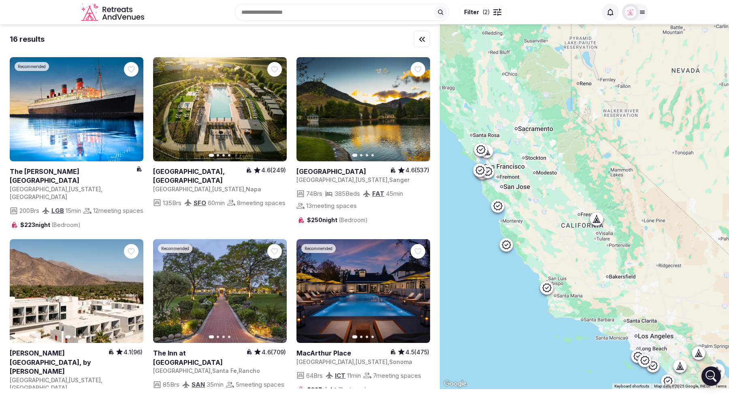
click at [466, 12] on span "Filter" at bounding box center [471, 12] width 15 height 8
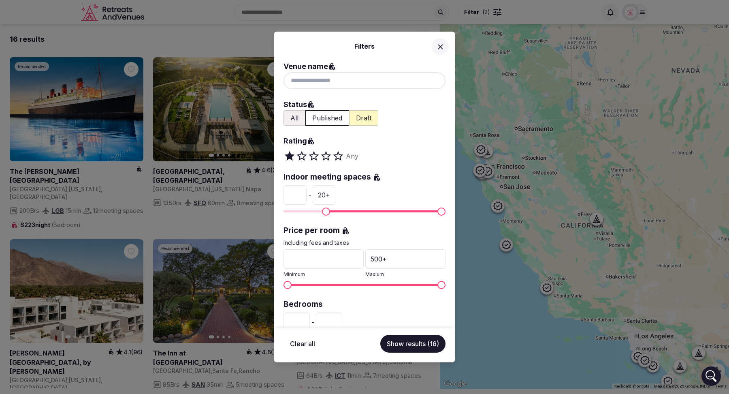
click at [438, 49] on icon at bounding box center [440, 47] width 9 height 9
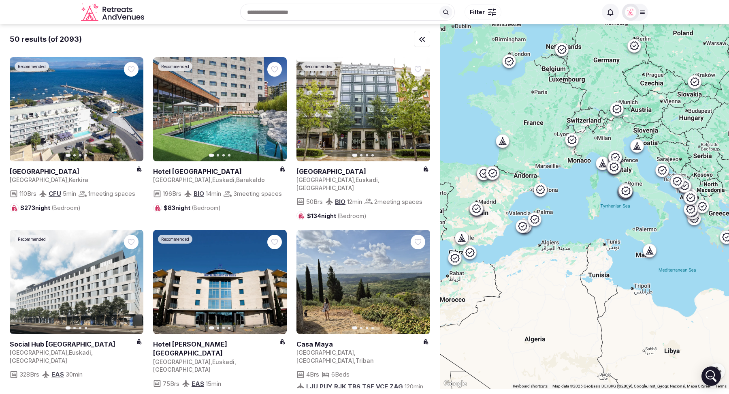
click at [283, 16] on div "Recent searches California Tuscany, Italy Barcelona, Spain Italy Portugal Searc…" at bounding box center [372, 12] width 450 height 35
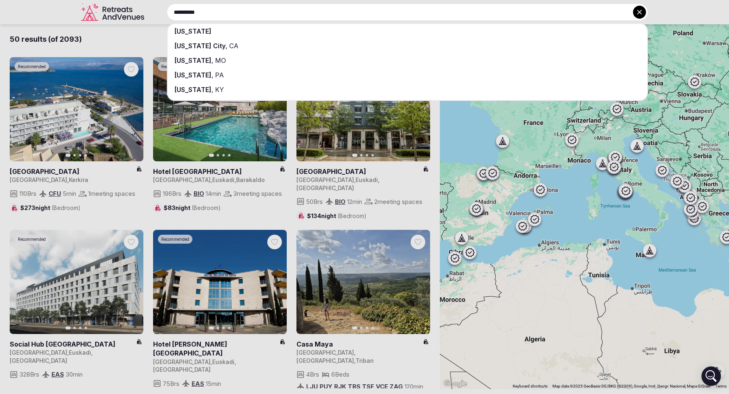
type input "**********"
click at [267, 30] on div "[US_STATE]" at bounding box center [408, 31] width 480 height 15
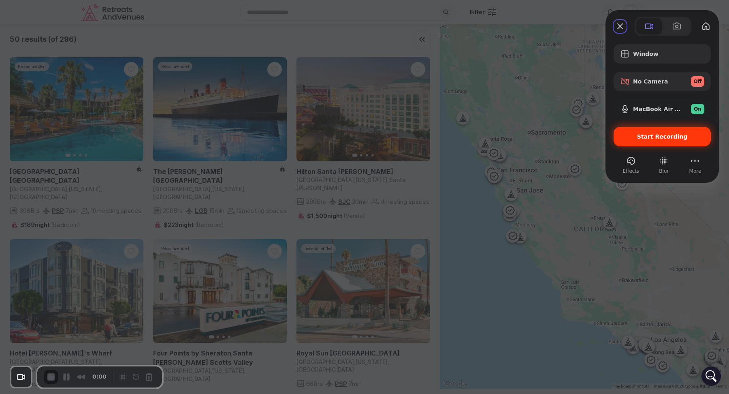
click at [642, 134] on span "Start Recording" at bounding box center [662, 136] width 51 height 6
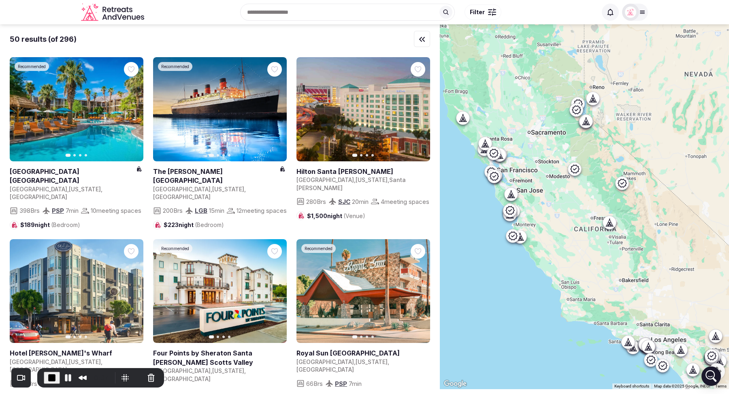
click at [485, 13] on button "Filter" at bounding box center [483, 11] width 37 height 15
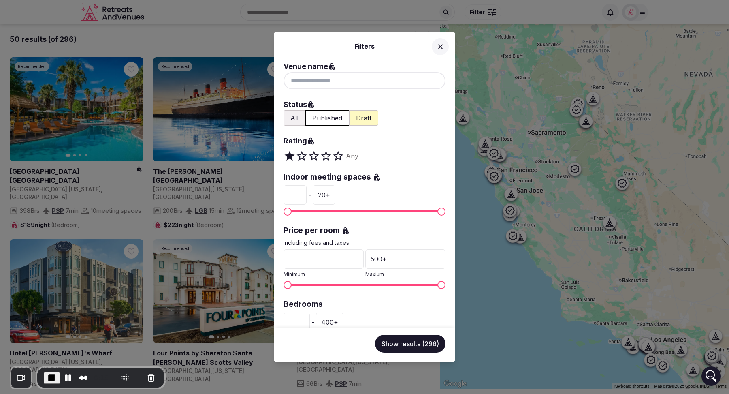
click at [442, 49] on icon at bounding box center [440, 47] width 9 height 9
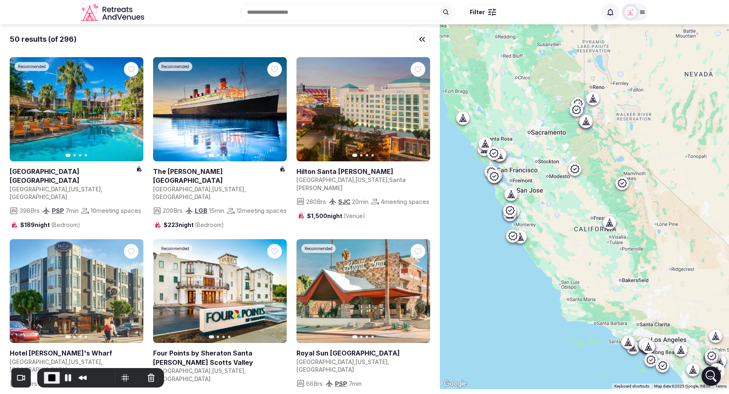
click at [489, 14] on div at bounding box center [489, 14] width 3 height 1
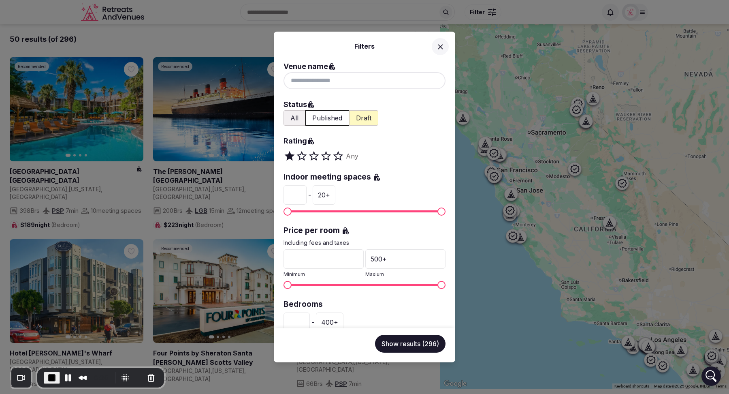
click at [299, 118] on button "All" at bounding box center [295, 117] width 22 height 15
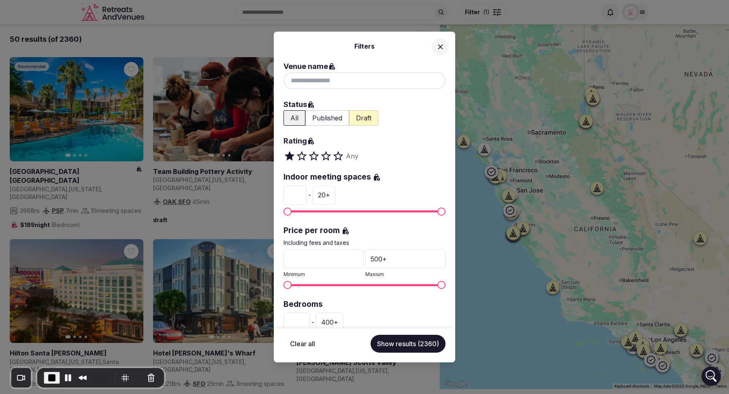
click at [442, 49] on icon at bounding box center [440, 47] width 9 height 9
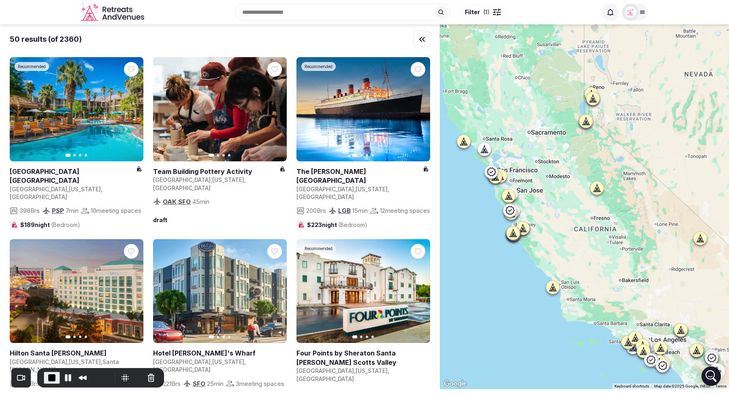
click at [491, 12] on button "Filter ( 1 )" at bounding box center [483, 11] width 47 height 15
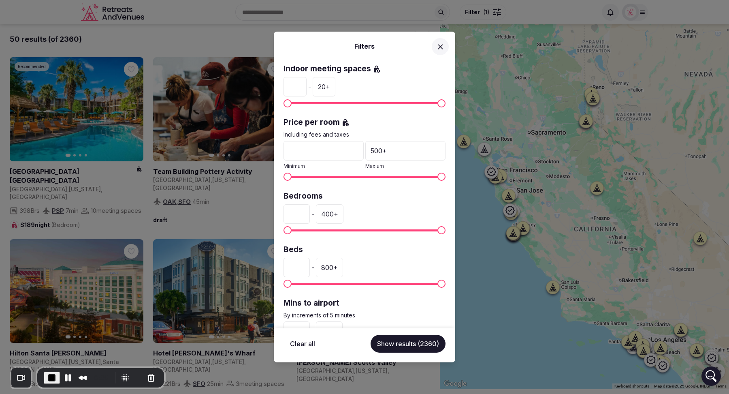
scroll to position [142, 0]
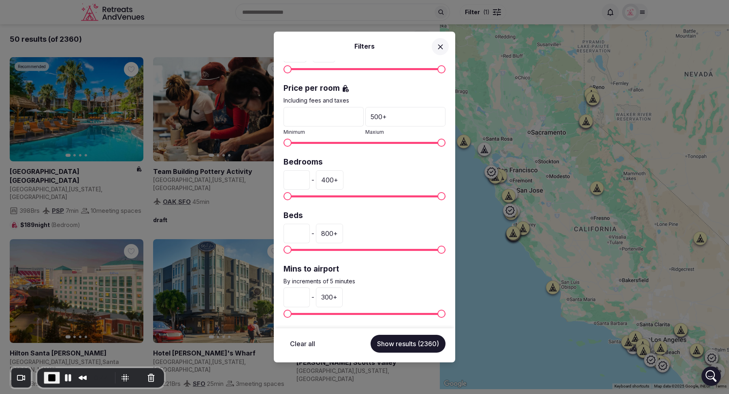
click at [441, 45] on icon at bounding box center [440, 46] width 5 height 5
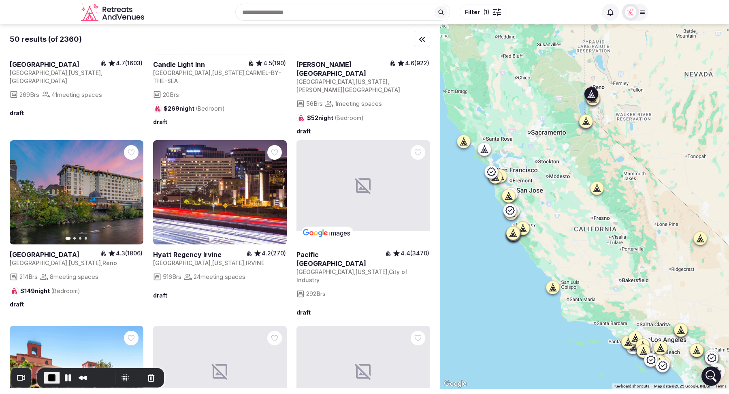
scroll to position [1208, 0]
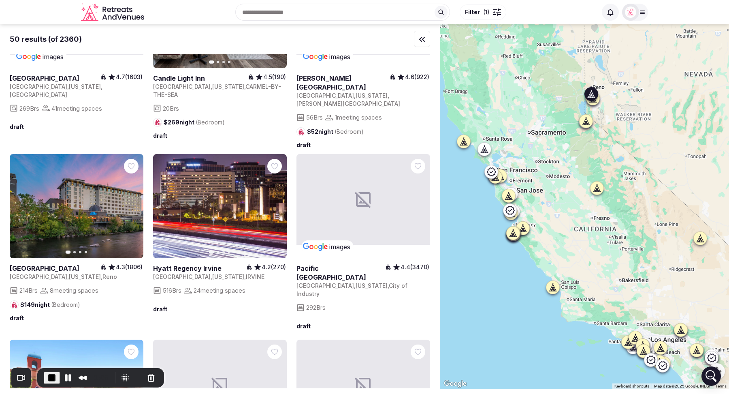
click at [132, 203] on icon "button" at bounding box center [132, 206] width 3 height 6
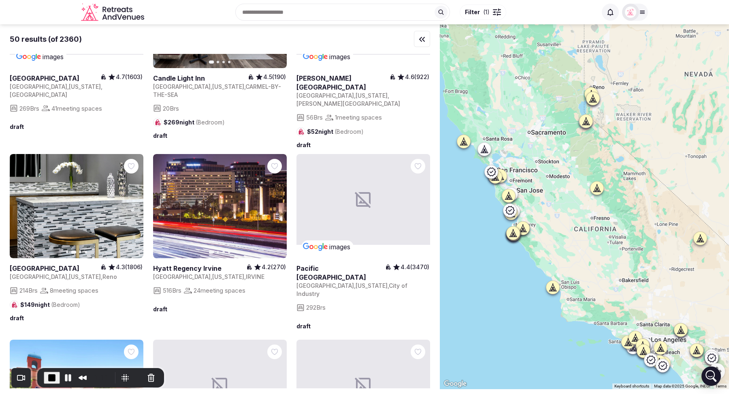
click at [132, 203] on icon "button" at bounding box center [132, 206] width 6 height 6
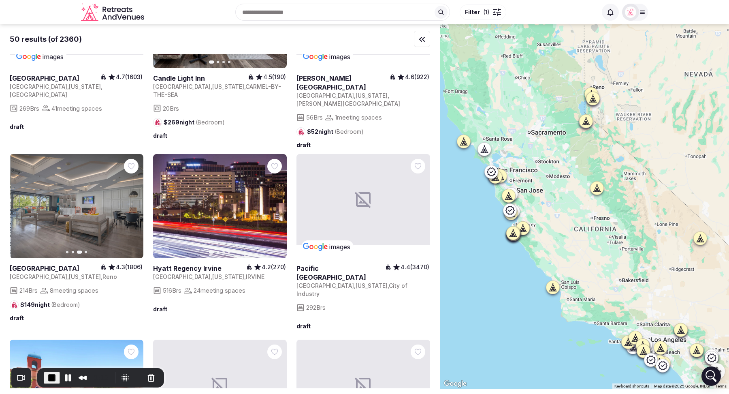
click at [132, 203] on icon "button" at bounding box center [132, 206] width 6 height 6
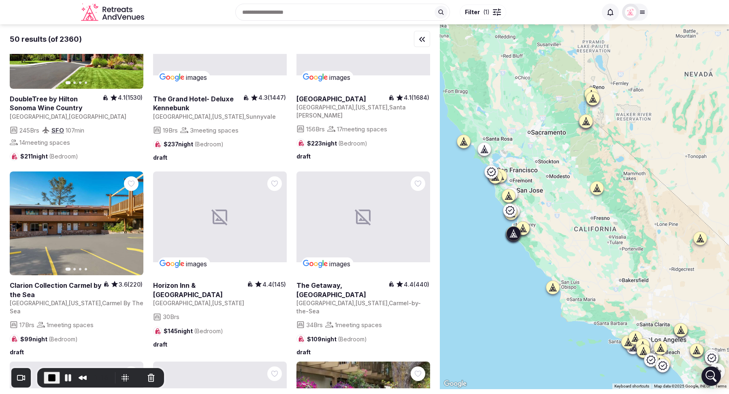
scroll to position [1564, 0]
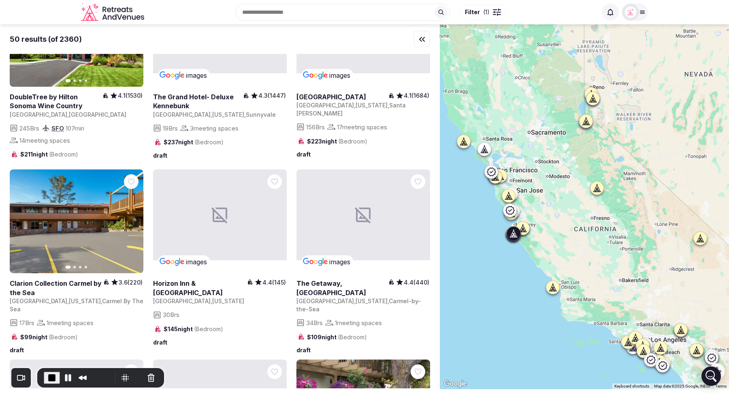
click at [130, 218] on icon "button" at bounding box center [132, 221] width 6 height 6
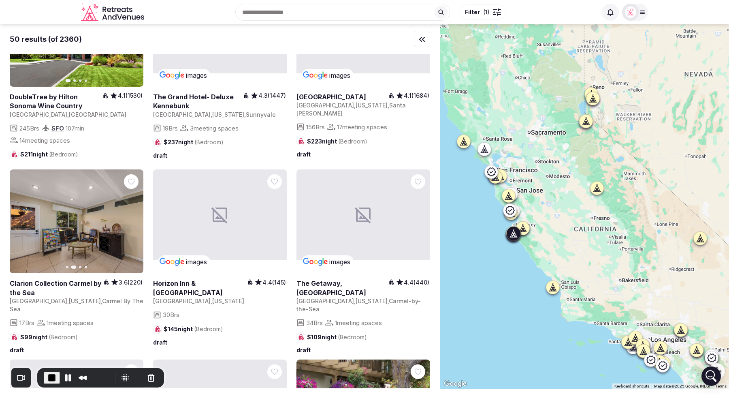
click at [130, 218] on icon "button" at bounding box center [132, 221] width 6 height 6
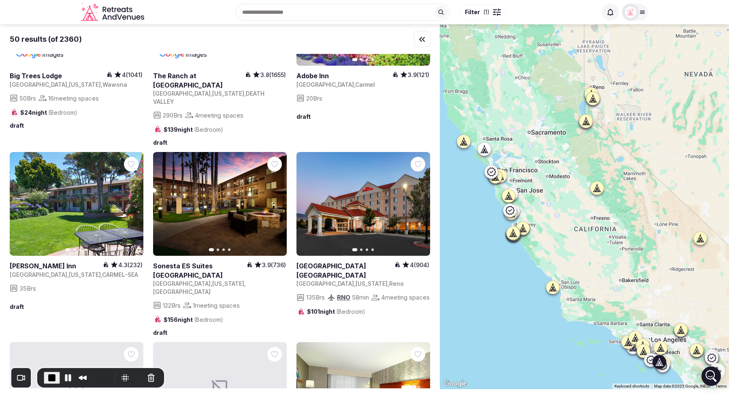
scroll to position [1964, 0]
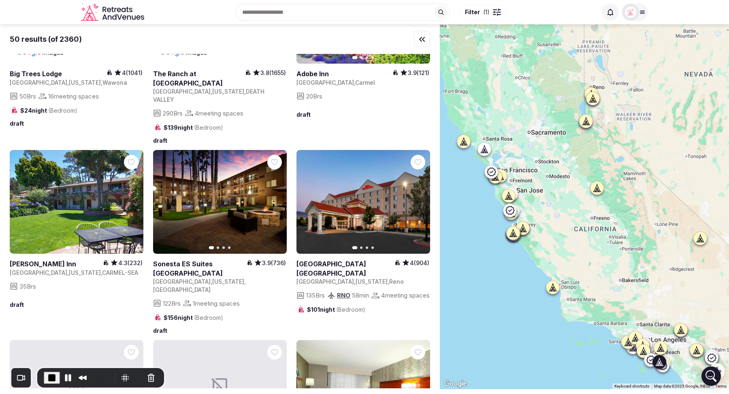
click at [275, 198] on icon "button" at bounding box center [275, 201] width 6 height 6
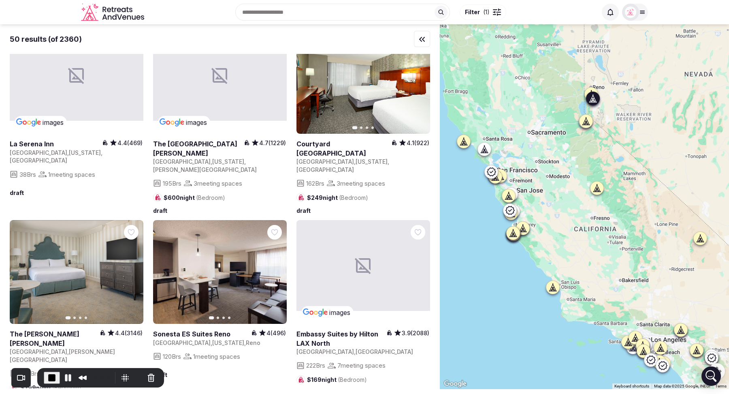
scroll to position [2360, 0]
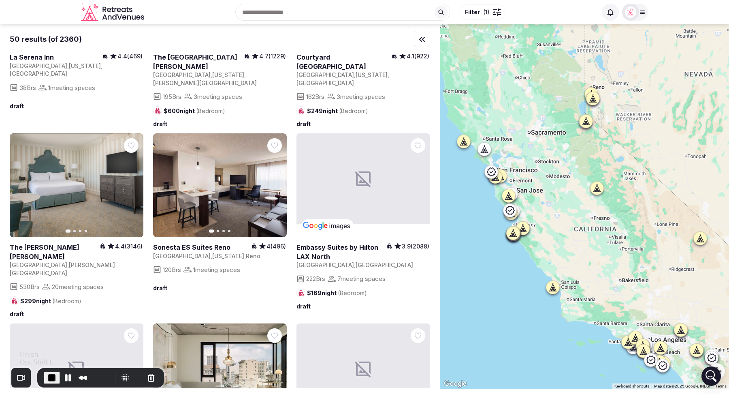
click at [52, 377] on span "End Recording" at bounding box center [52, 378] width 10 height 10
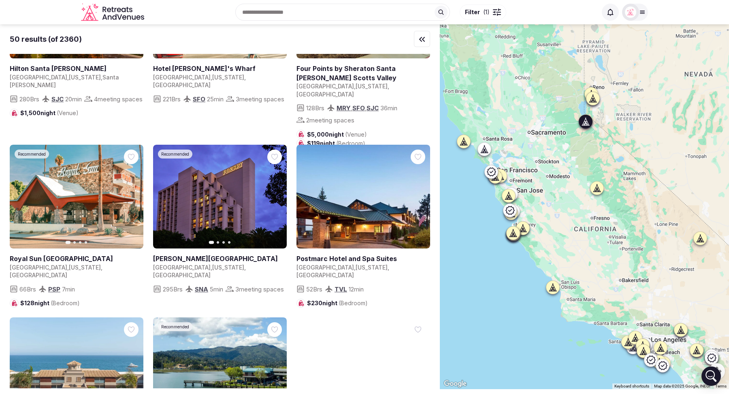
scroll to position [285, 0]
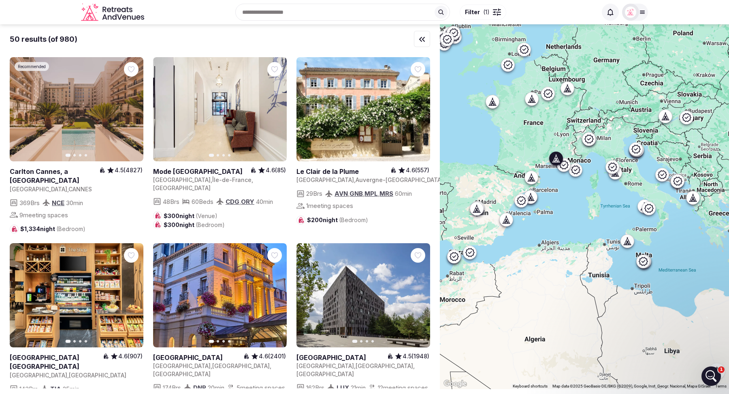
scroll to position [309, 0]
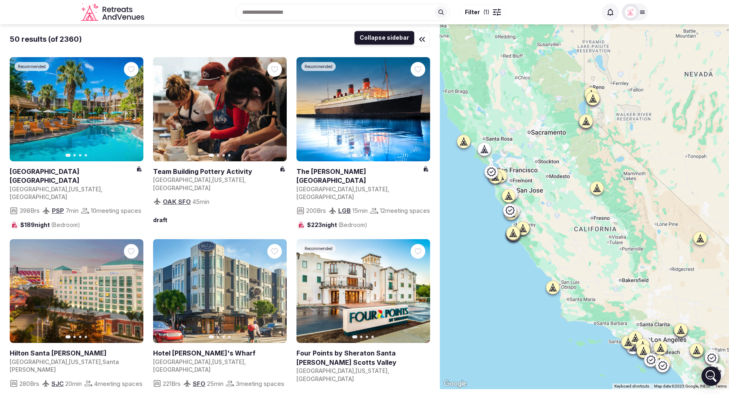
click at [421, 38] on icon "button" at bounding box center [422, 39] width 5 height 4
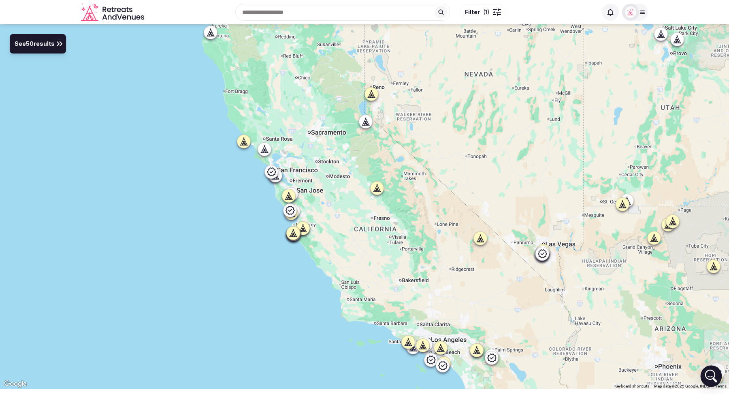
click at [710, 376] on icon "Open Intercom Messenger" at bounding box center [711, 375] width 19 height 19
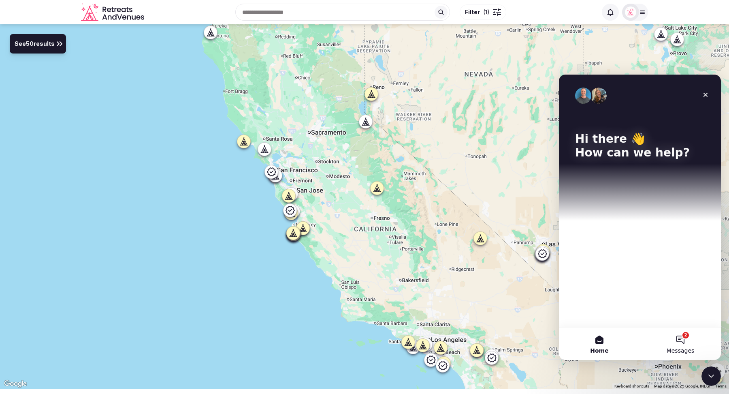
click at [678, 342] on button "2 Messages" at bounding box center [680, 343] width 81 height 32
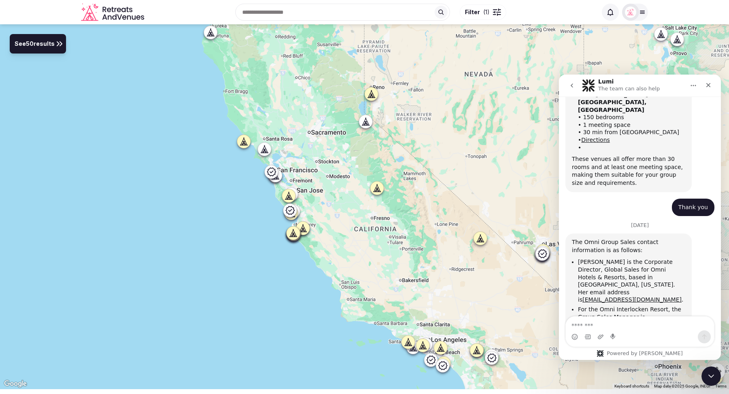
scroll to position [309, 0]
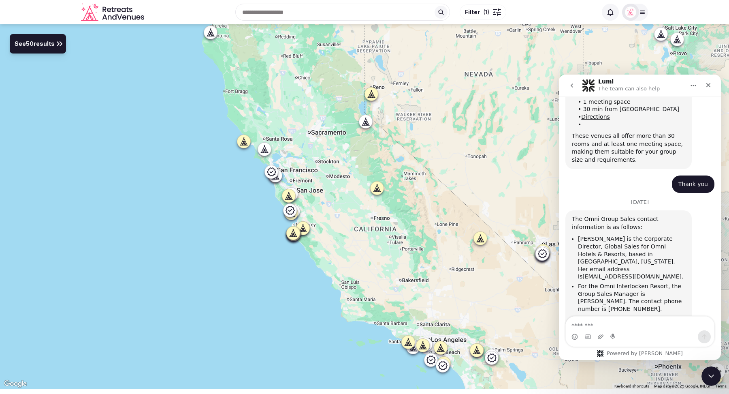
click at [691, 87] on icon "Home" at bounding box center [693, 85] width 6 height 6
click at [668, 109] on div "Expand window" at bounding box center [671, 106] width 58 height 9
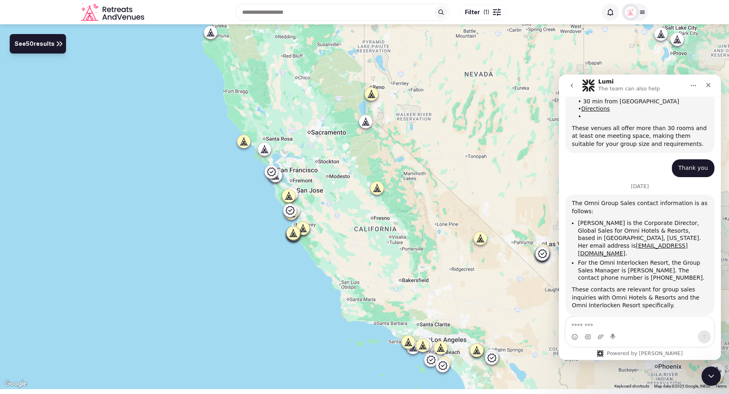
scroll to position [157, 0]
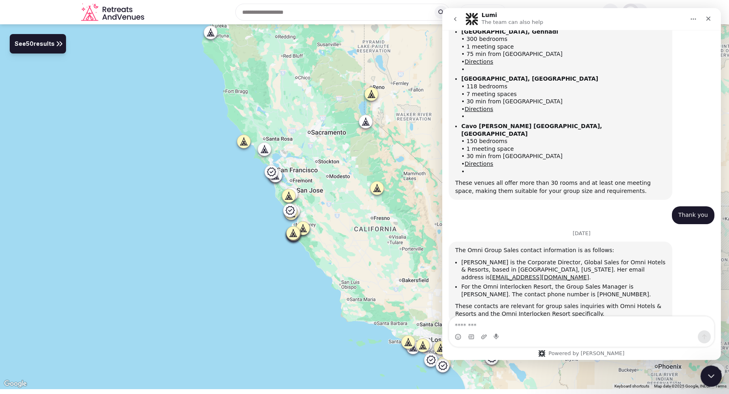
click at [714, 373] on icon "Close Intercom Messenger" at bounding box center [710, 375] width 10 height 10
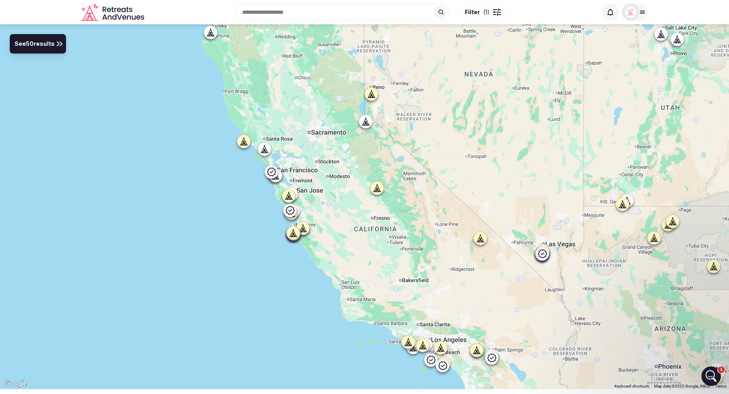
click at [36, 38] on button "See 50 results" at bounding box center [38, 43] width 56 height 19
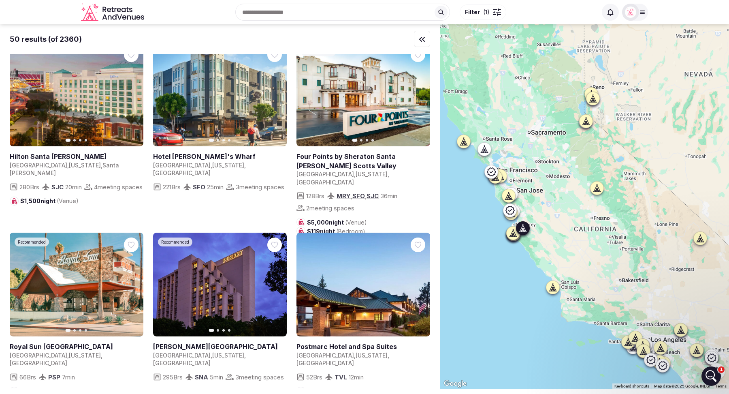
scroll to position [0, 0]
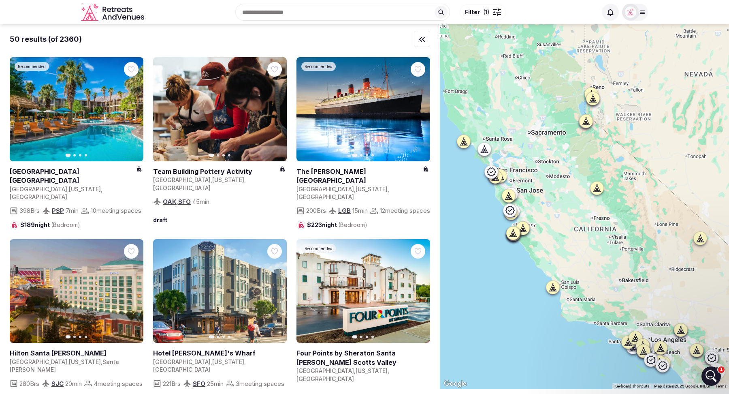
click at [482, 11] on span "Filter ( 1 )" at bounding box center [477, 12] width 25 height 8
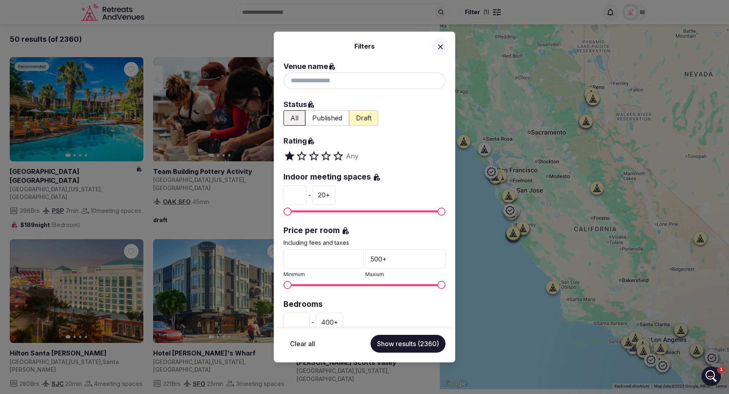
click at [440, 43] on icon at bounding box center [440, 47] width 9 height 9
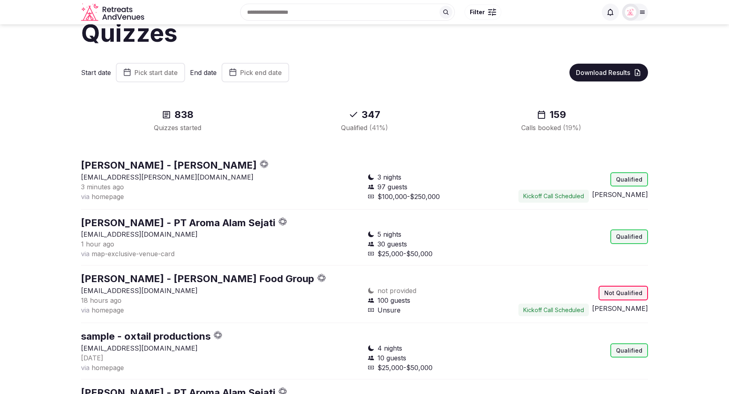
scroll to position [17, 0]
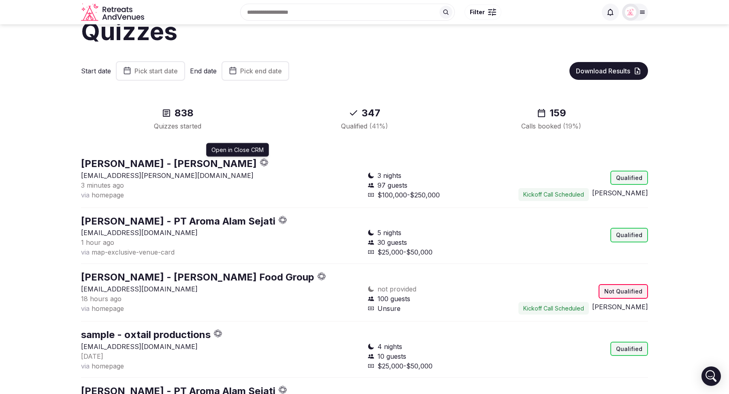
click at [265, 163] on icon "button" at bounding box center [266, 162] width 2 height 2
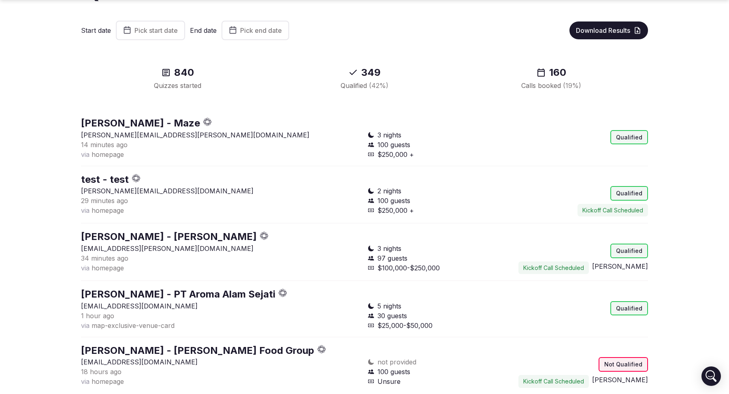
scroll to position [75, 0]
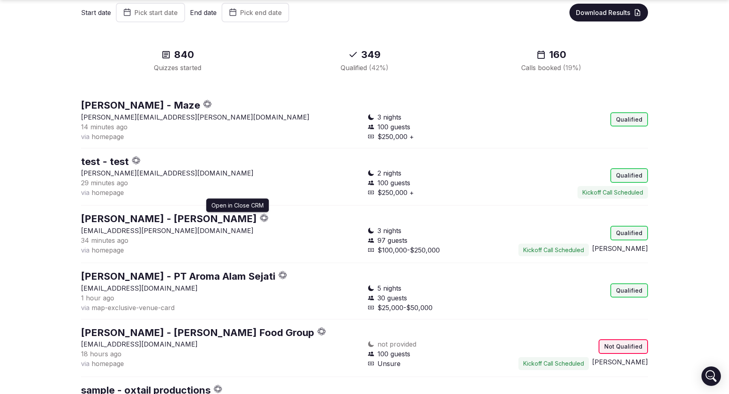
click at [260, 217] on icon "button" at bounding box center [264, 217] width 9 height 9
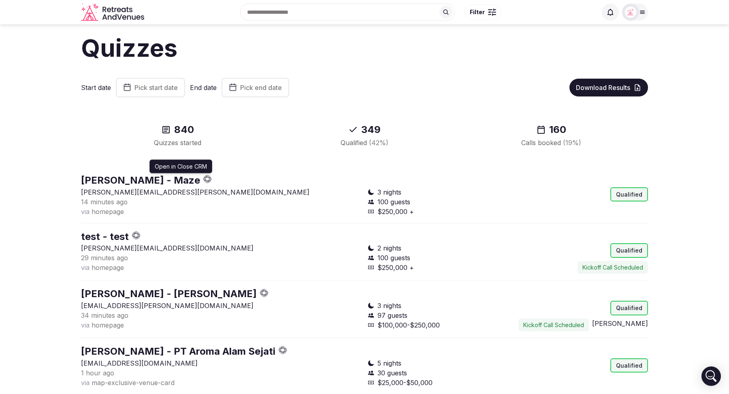
click at [203, 178] on icon "button" at bounding box center [207, 179] width 9 height 9
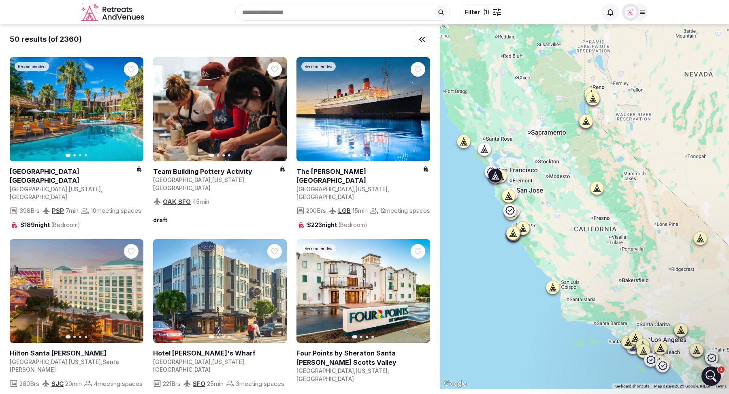
scroll to position [157, 0]
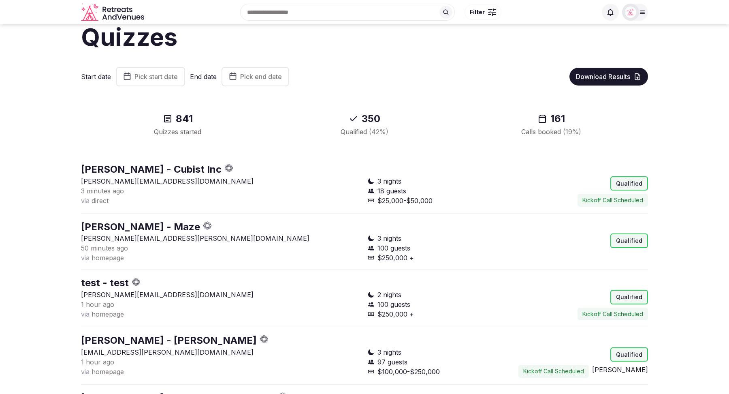
scroll to position [14, 0]
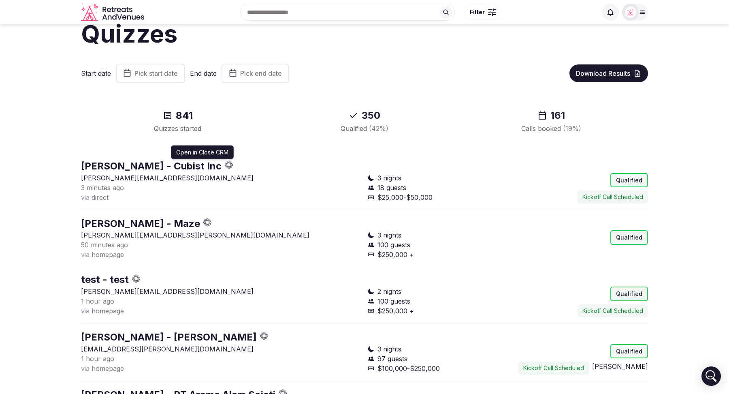
click at [233, 167] on icon "button" at bounding box center [229, 164] width 9 height 9
